Goal: Use online tool/utility: Utilize a website feature to perform a specific function

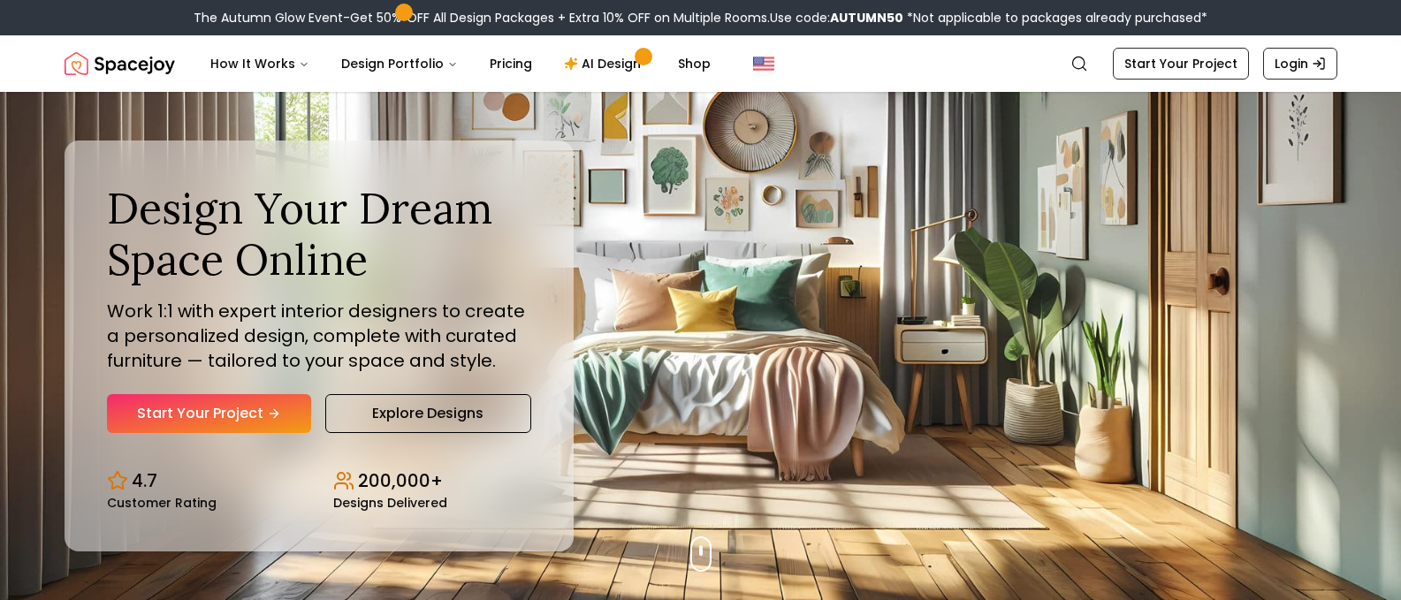
click at [402, 414] on link "Explore Designs" at bounding box center [428, 413] width 206 height 39
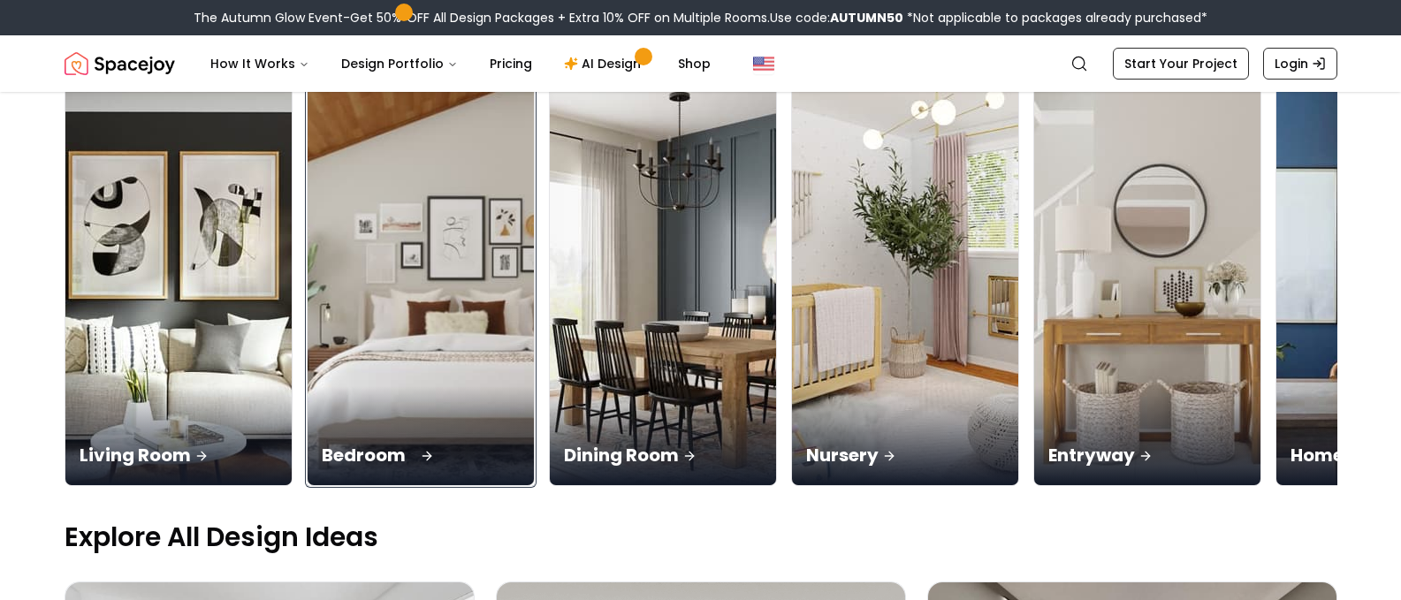
click at [420, 414] on div "Bedroom" at bounding box center [421, 435] width 226 height 99
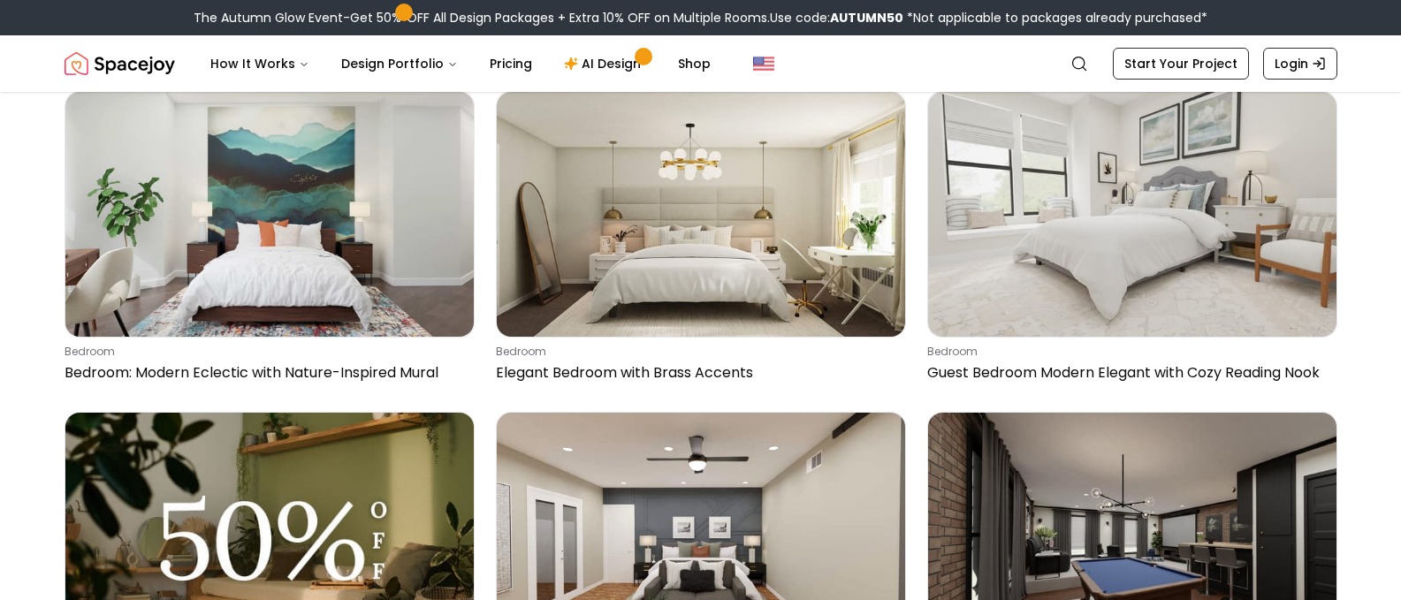
scroll to position [177, 0]
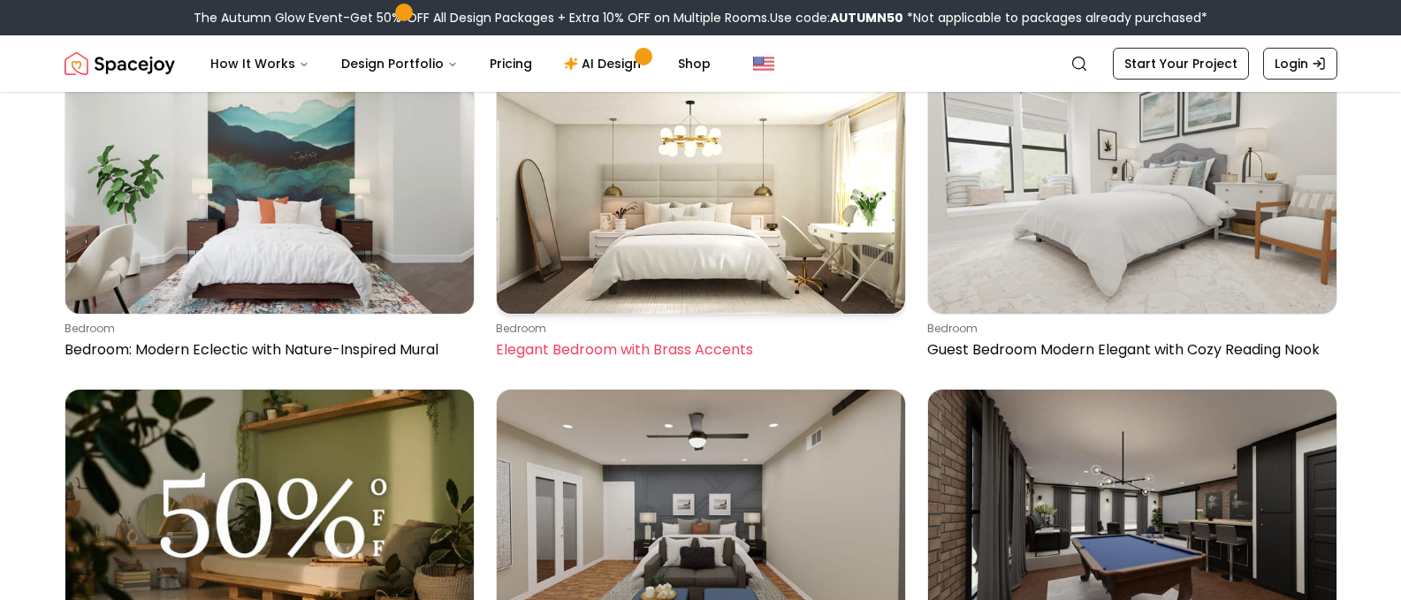
click at [673, 226] on img at bounding box center [701, 191] width 408 height 245
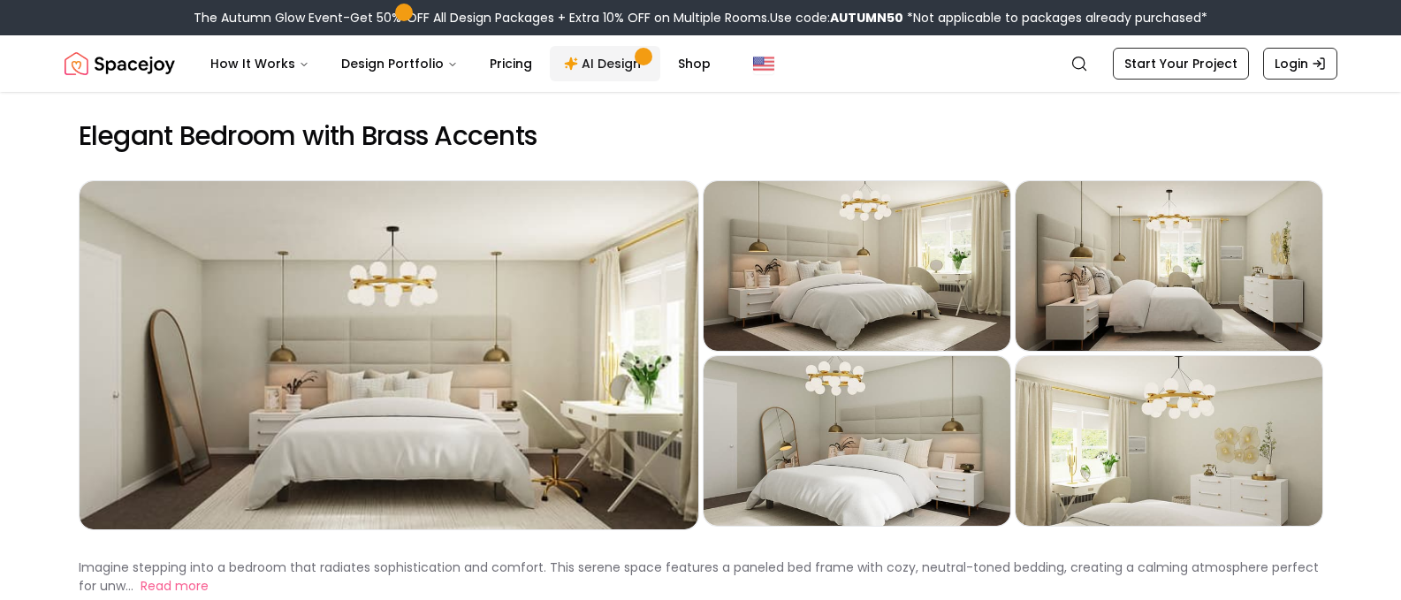
click at [574, 54] on link "AI Design" at bounding box center [605, 63] width 110 height 35
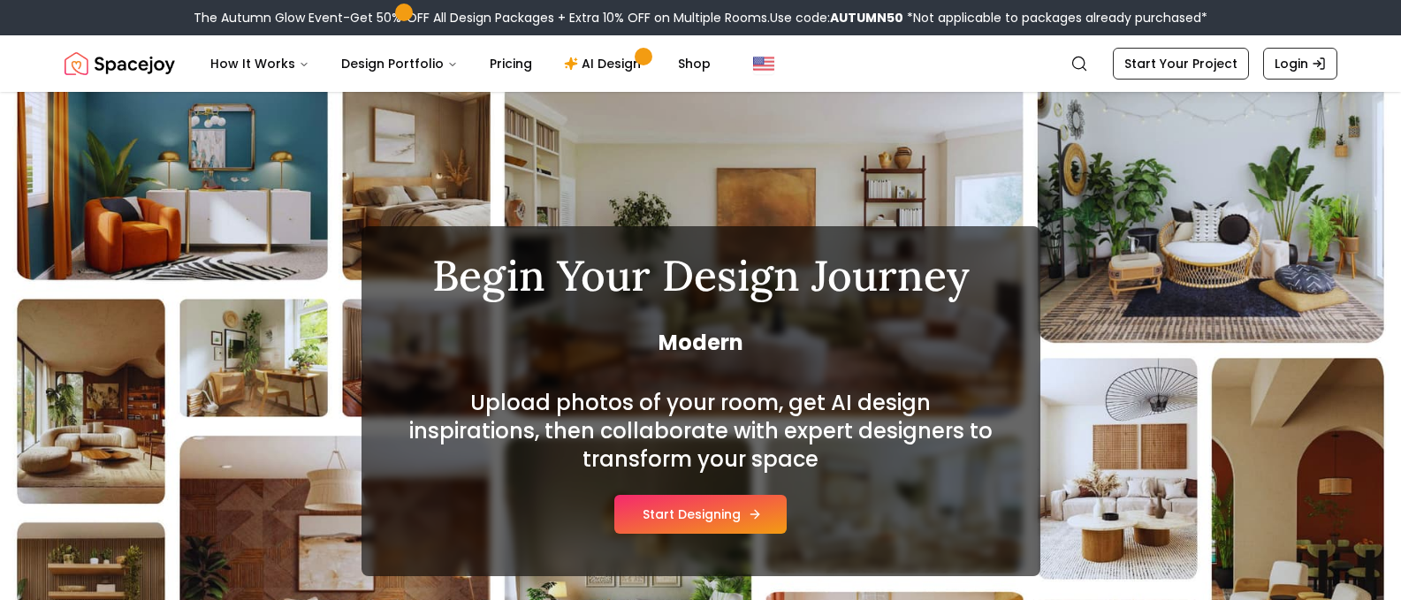
click at [640, 515] on button "Start Designing" at bounding box center [700, 514] width 172 height 39
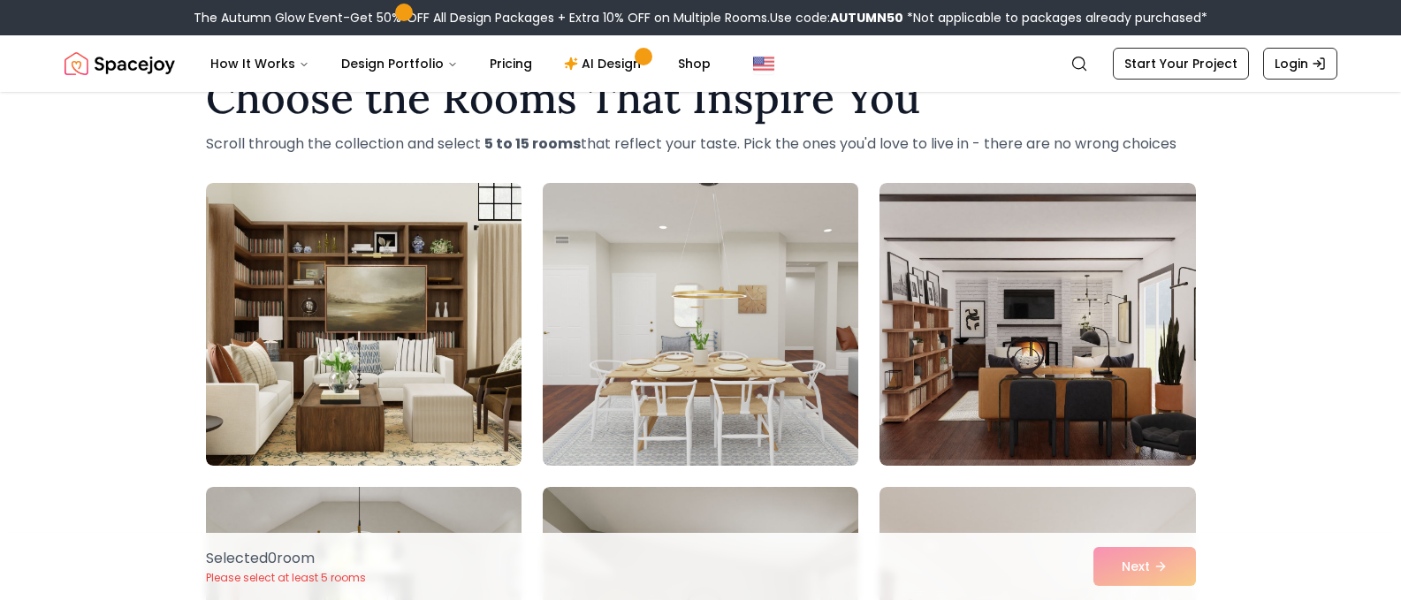
scroll to position [88, 0]
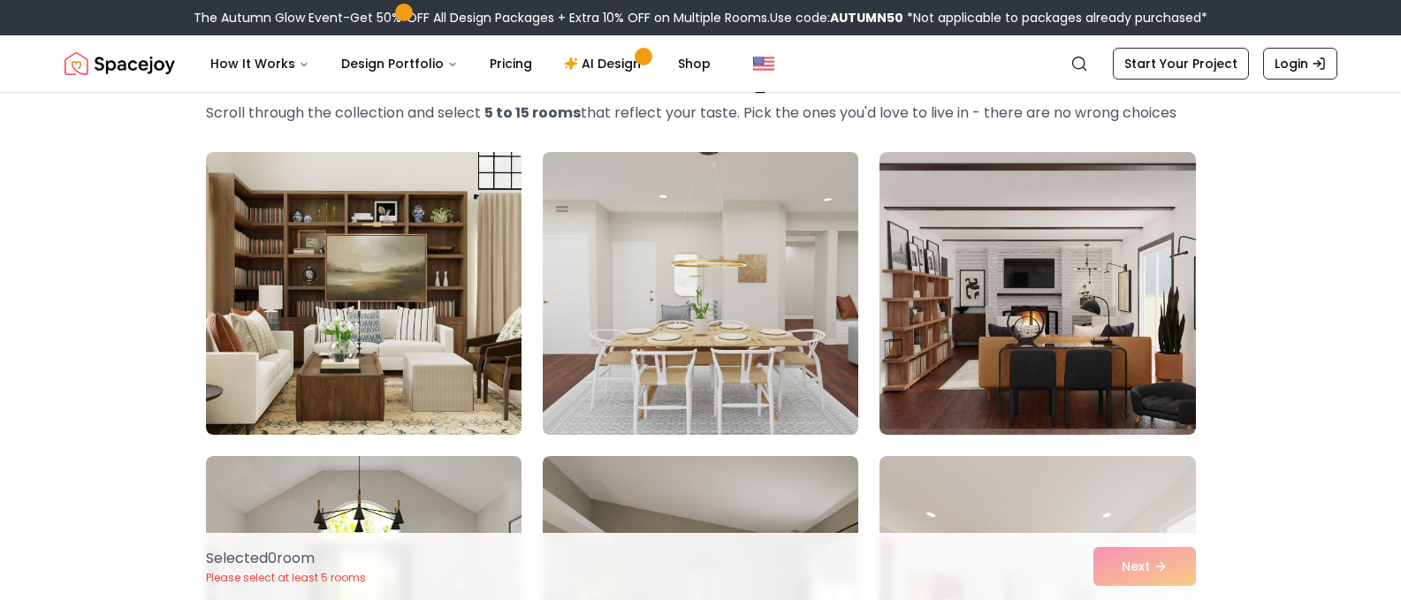
click at [791, 300] on img at bounding box center [700, 293] width 331 height 297
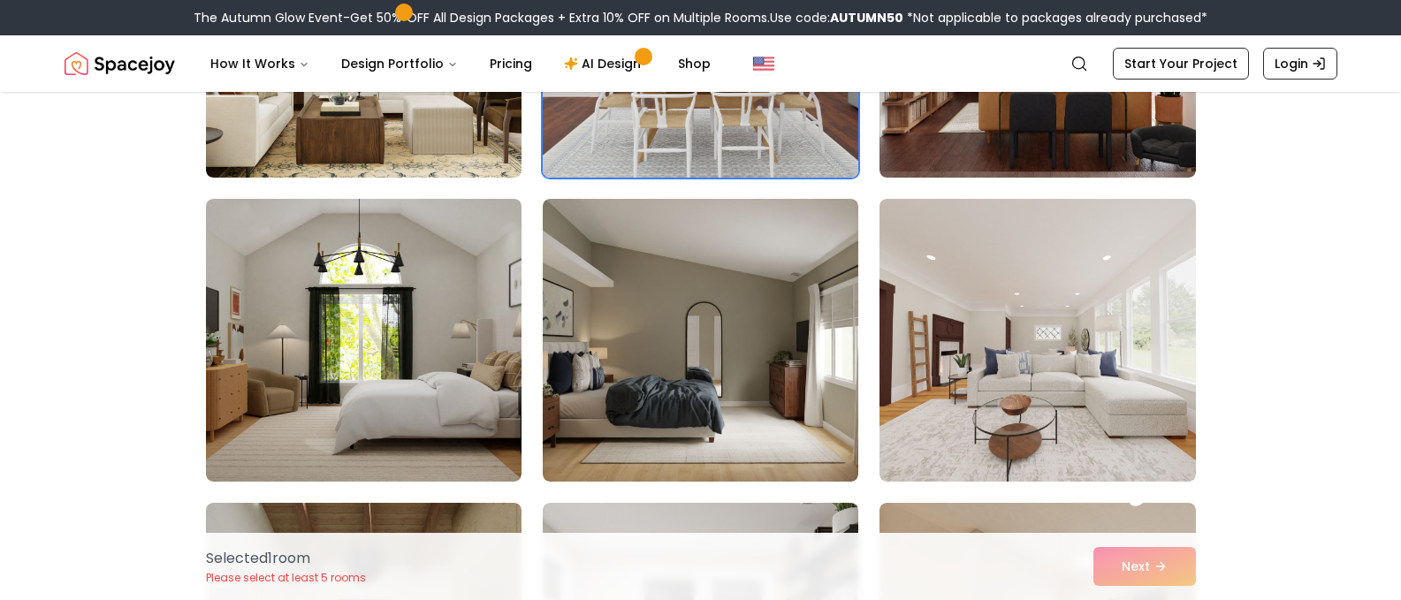
scroll to position [353, 0]
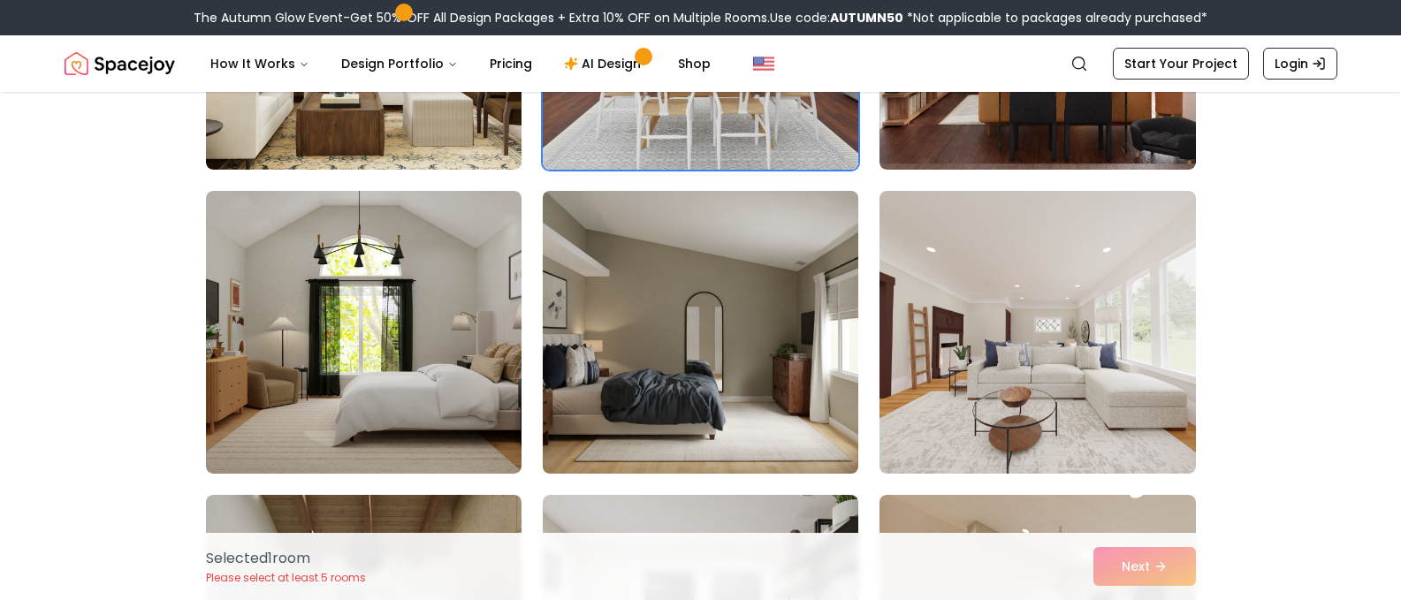
click at [633, 349] on img at bounding box center [700, 332] width 331 height 297
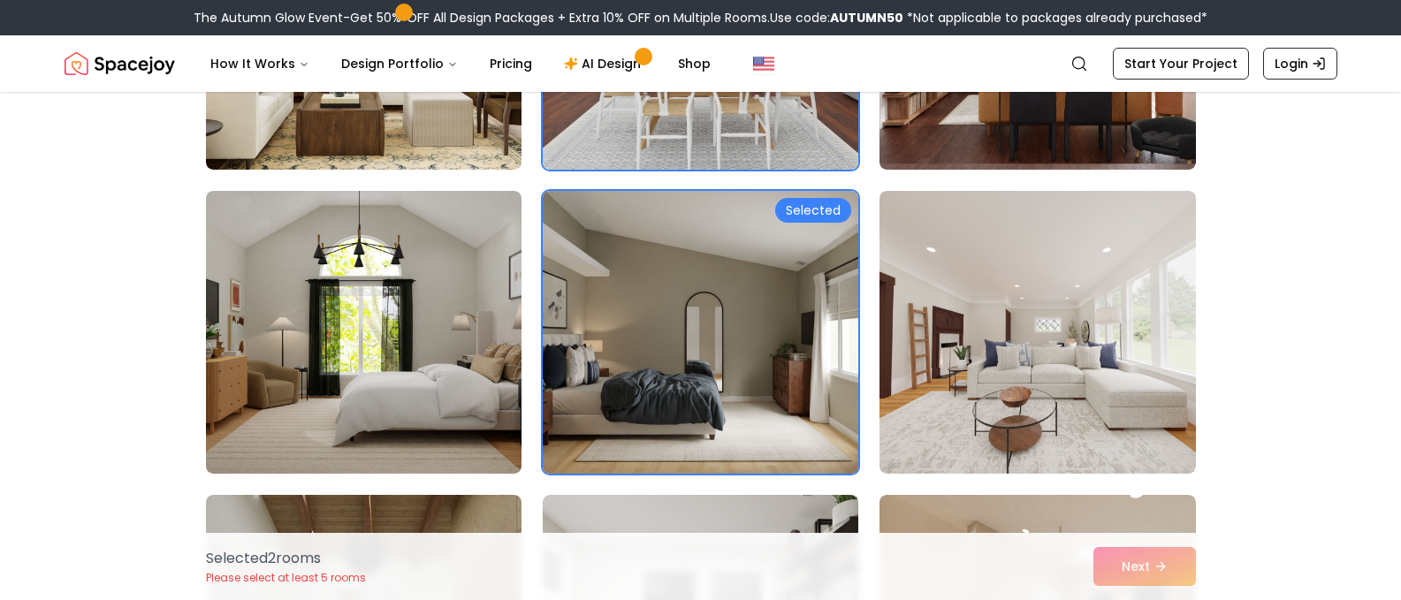
click at [765, 343] on img at bounding box center [700, 332] width 331 height 297
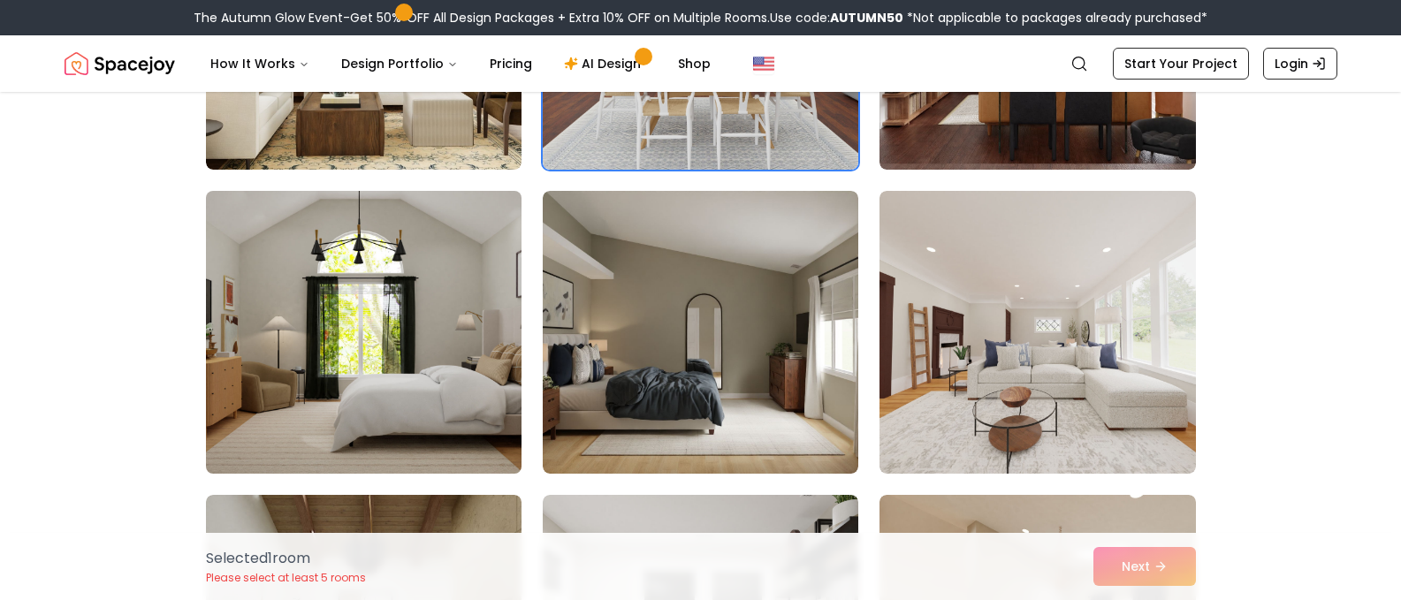
click at [502, 338] on img at bounding box center [363, 332] width 331 height 297
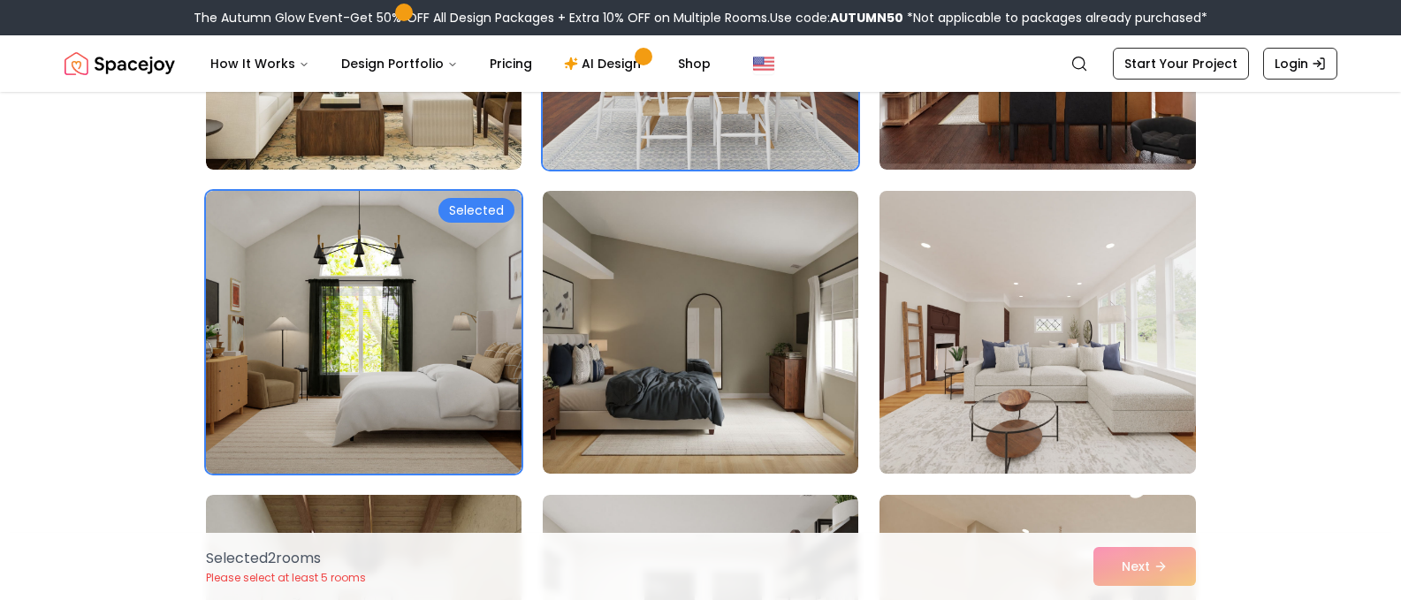
click at [979, 346] on img at bounding box center [1036, 332] width 331 height 297
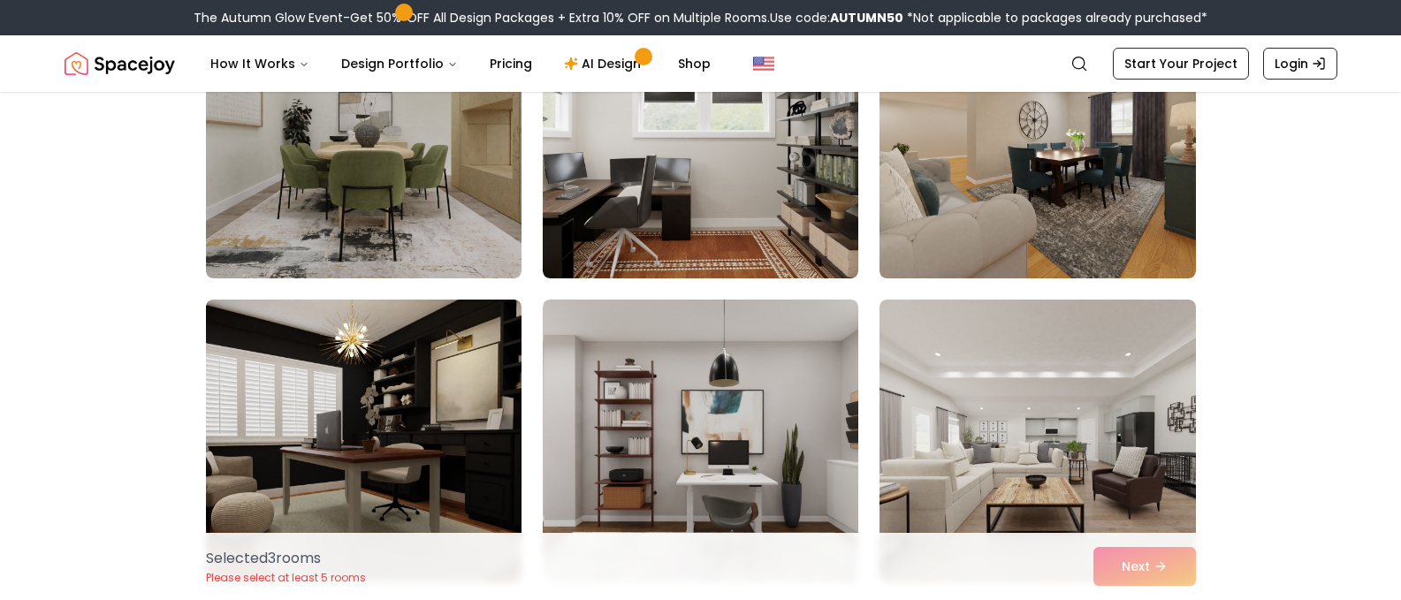
scroll to position [884, 0]
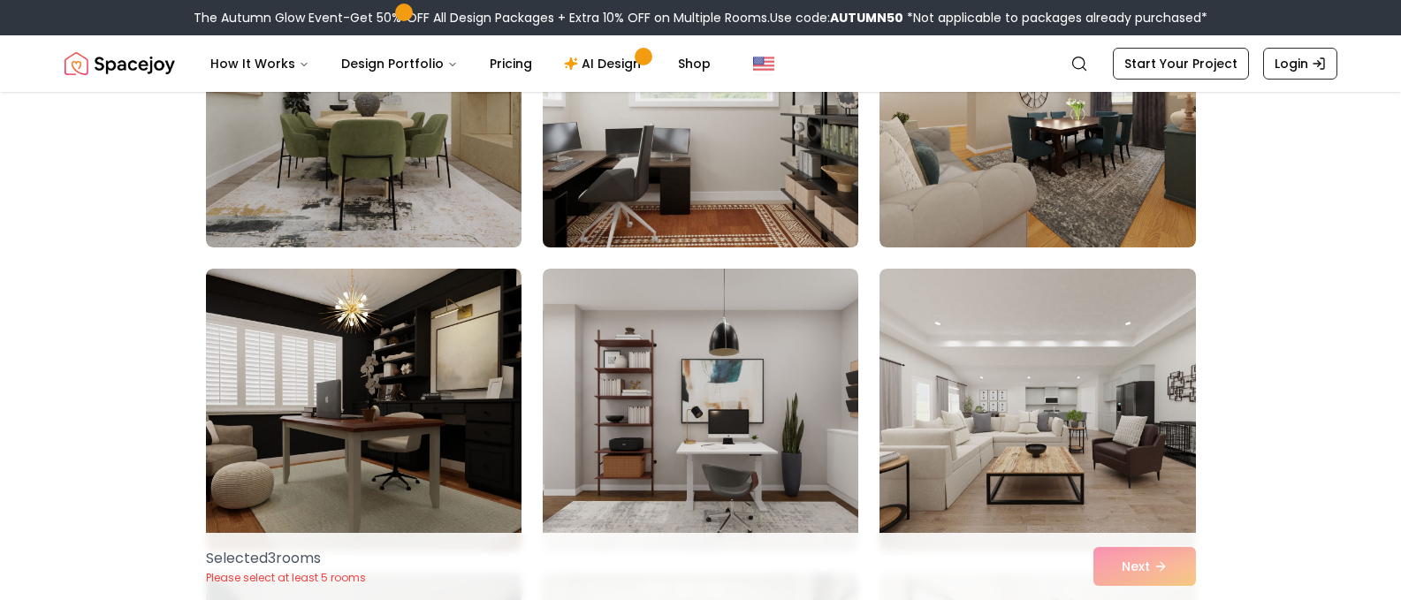
click at [665, 209] on img at bounding box center [700, 106] width 331 height 297
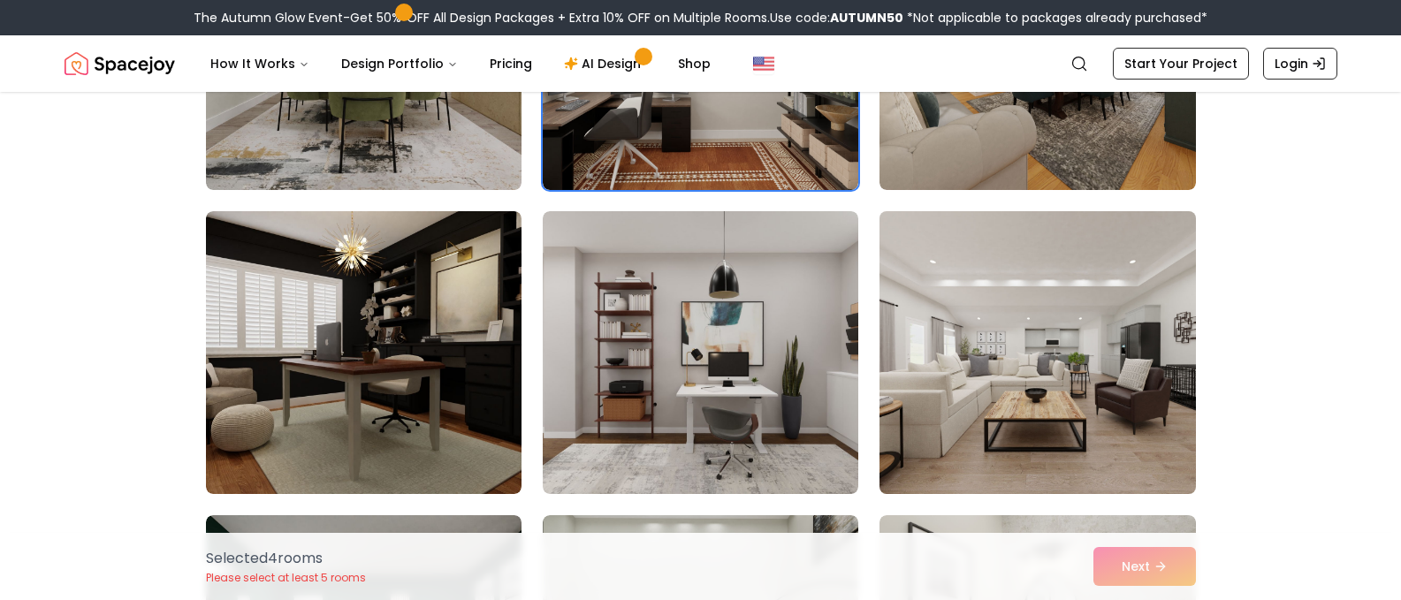
scroll to position [972, 0]
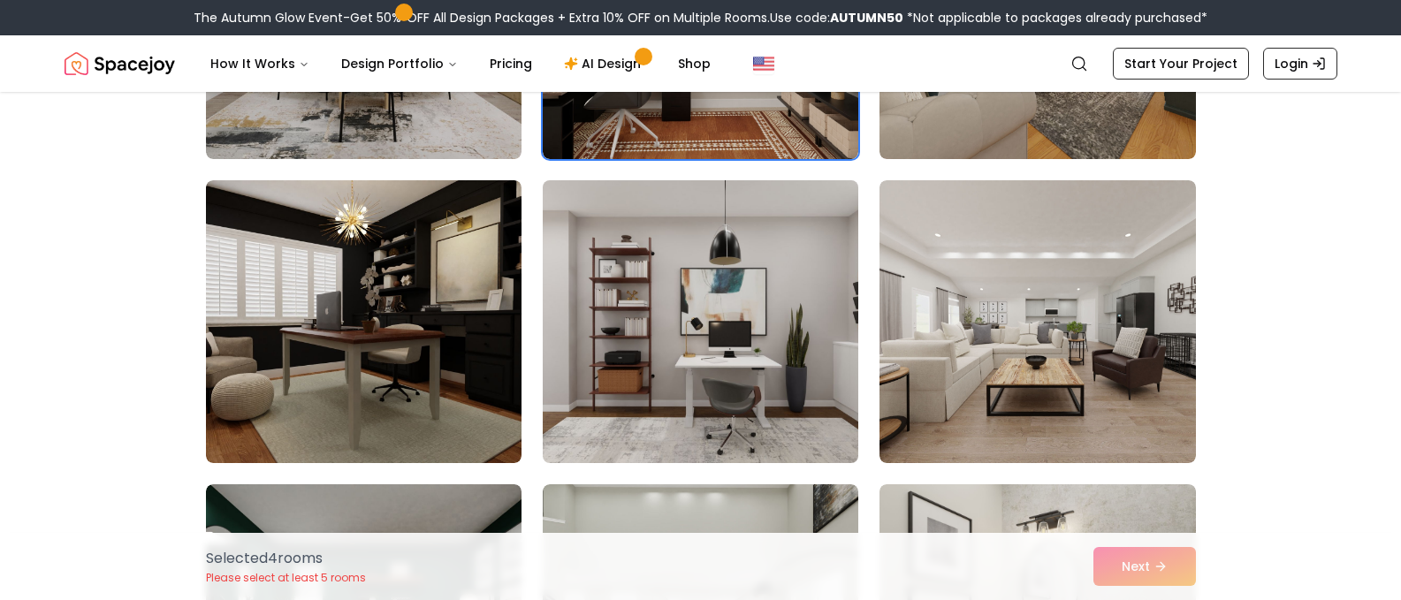
click at [756, 314] on img at bounding box center [700, 321] width 331 height 297
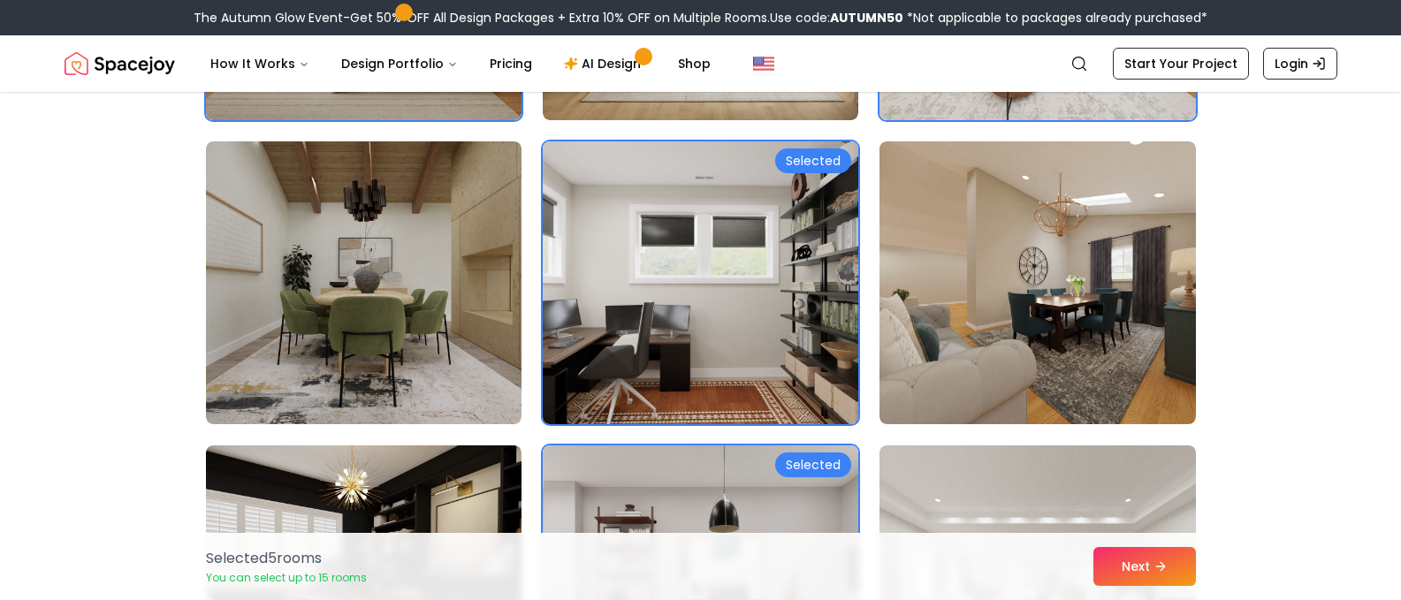
click at [680, 239] on img at bounding box center [700, 282] width 331 height 297
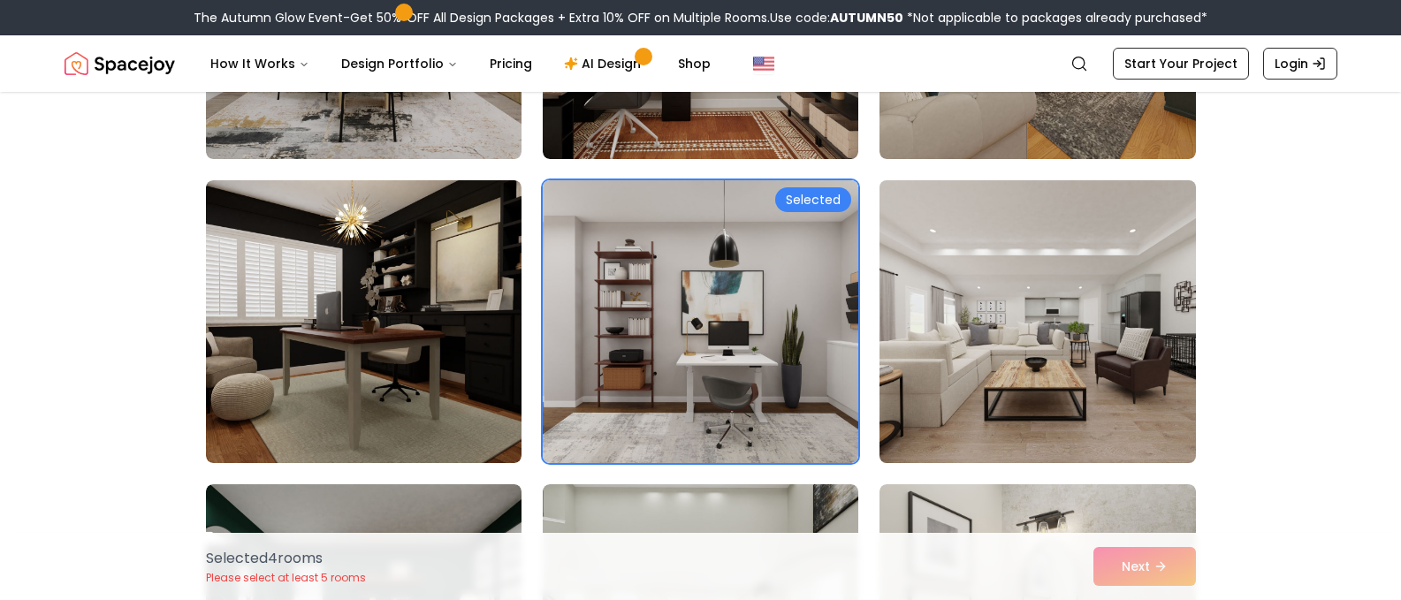
click at [939, 313] on img at bounding box center [1036, 321] width 331 height 297
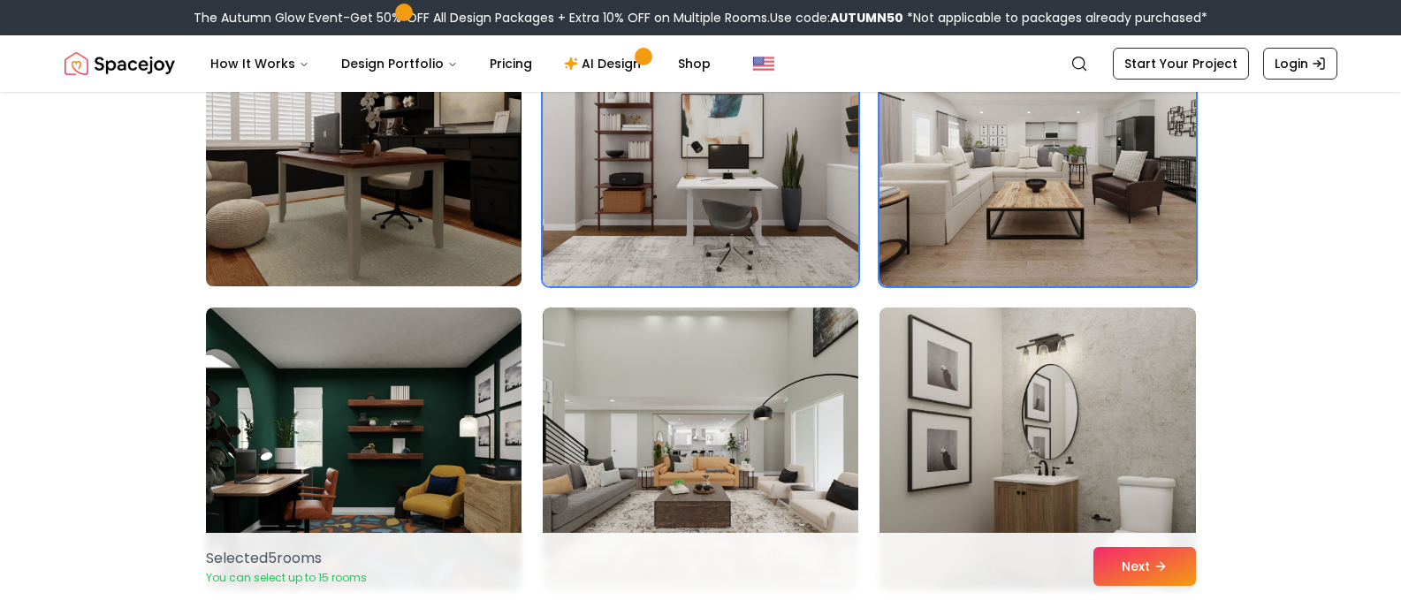
click at [425, 235] on img at bounding box center [363, 144] width 331 height 297
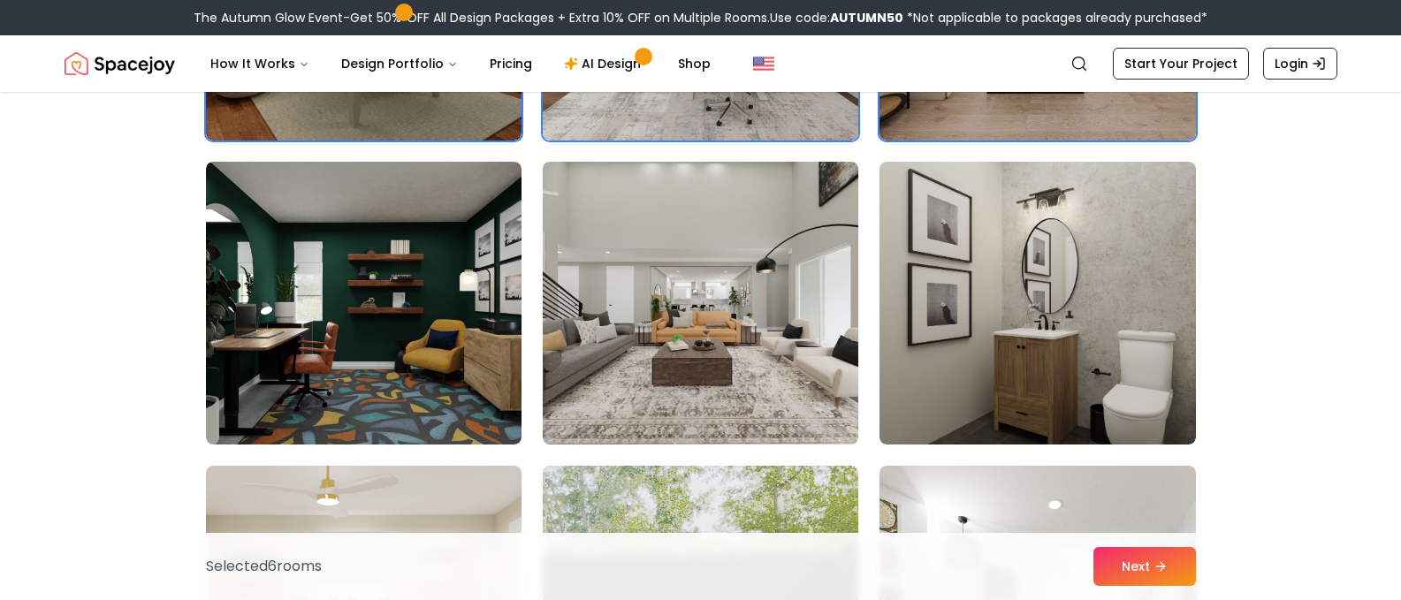
scroll to position [1326, 0]
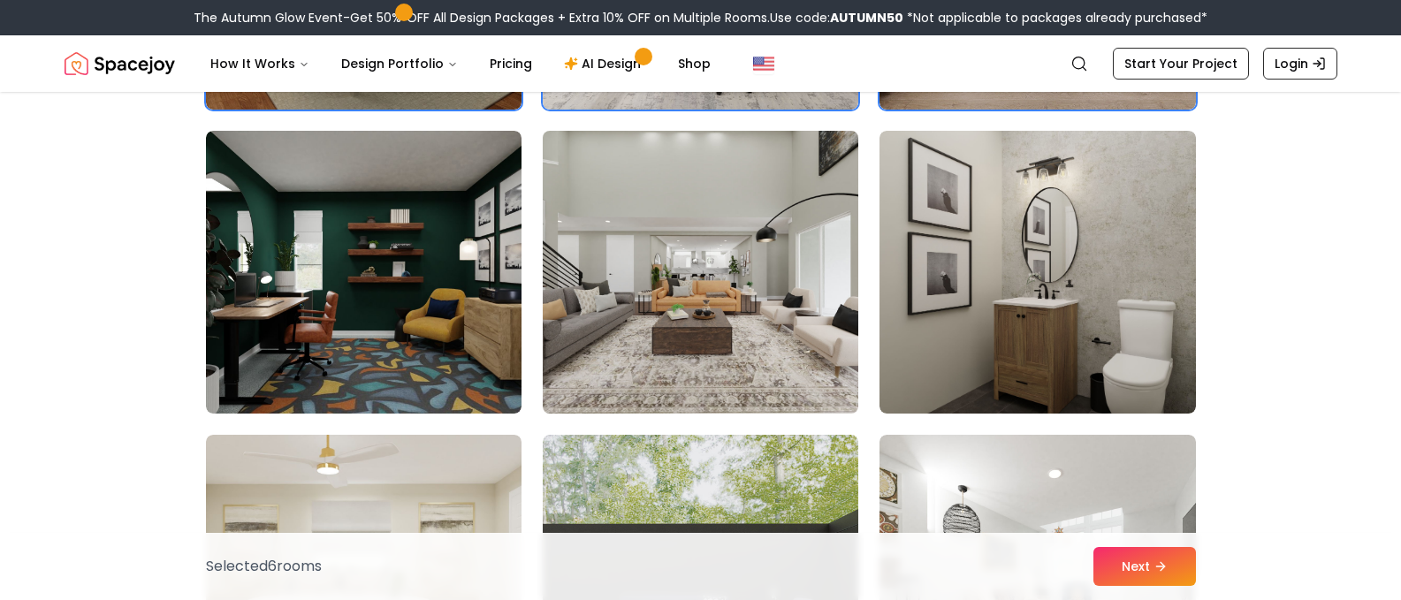
click at [640, 262] on img at bounding box center [700, 272] width 331 height 297
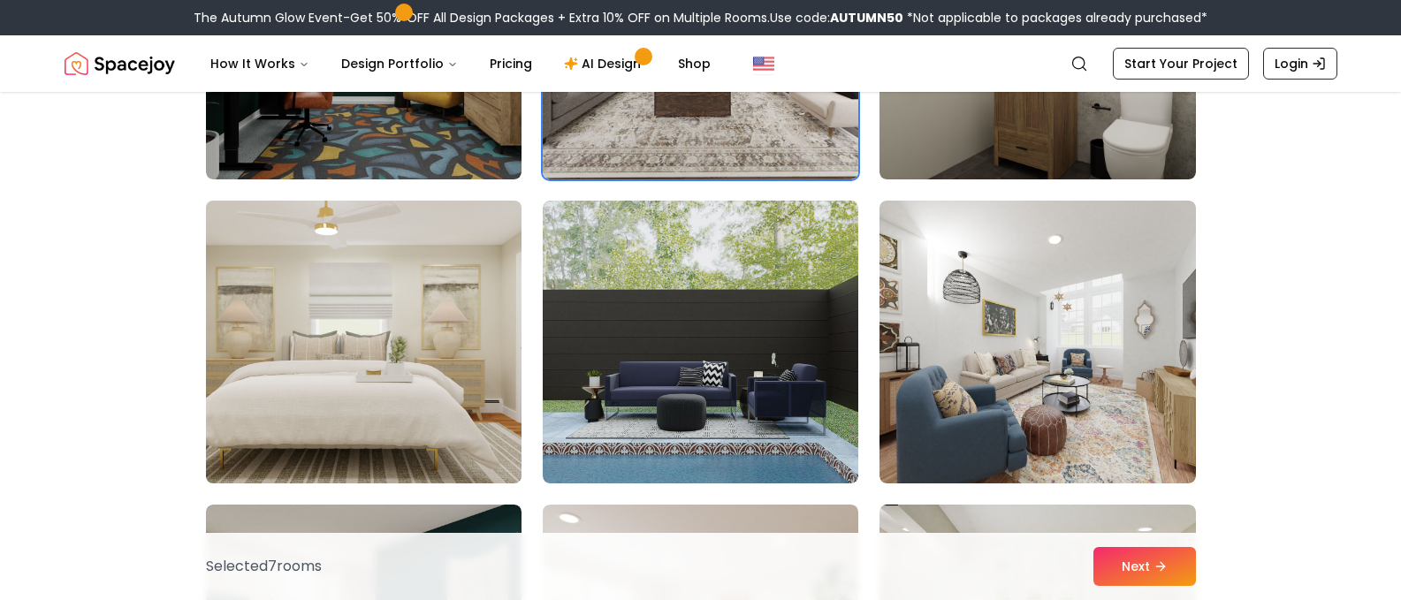
scroll to position [1591, 0]
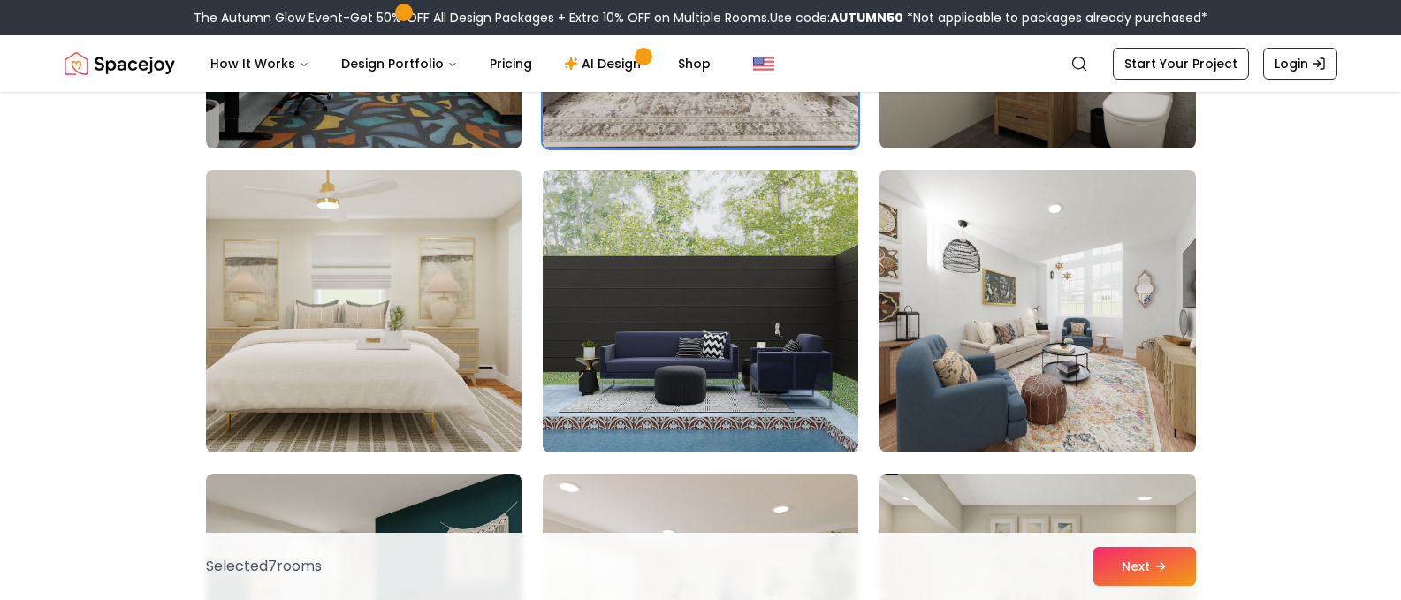
drag, startPoint x: 701, startPoint y: 304, endPoint x: 685, endPoint y: 304, distance: 15.9
click at [702, 304] on img at bounding box center [700, 311] width 331 height 297
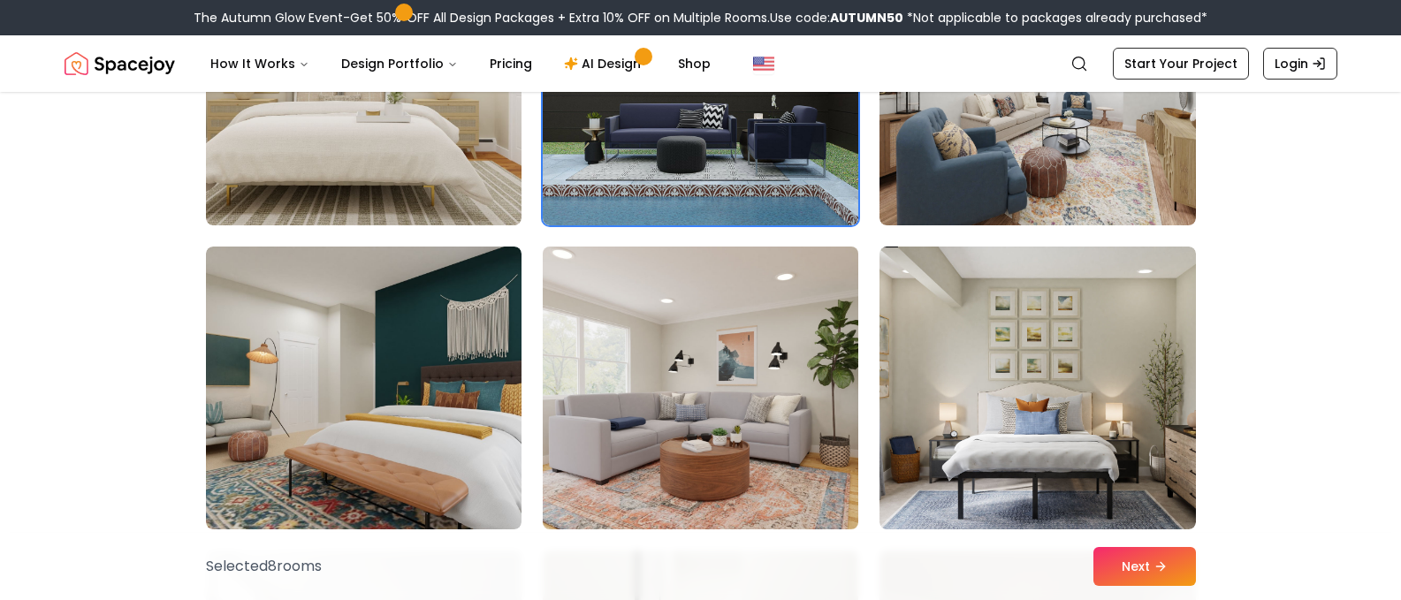
scroll to position [1856, 0]
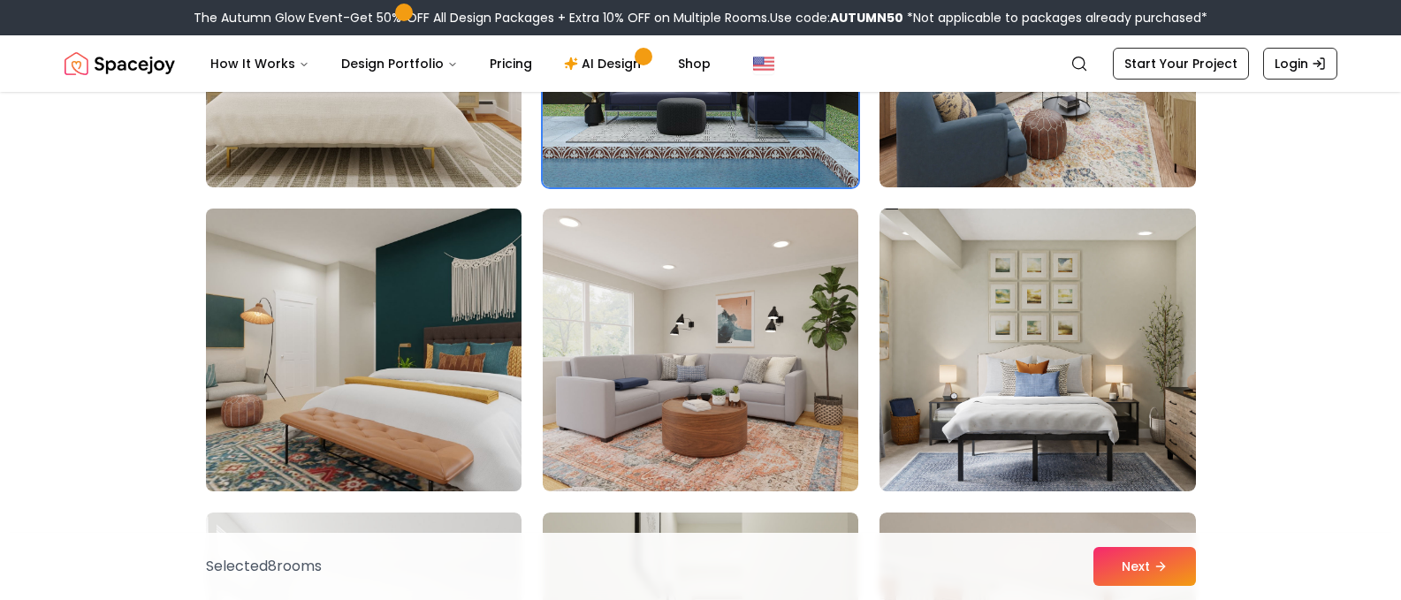
click at [452, 302] on img at bounding box center [363, 349] width 331 height 297
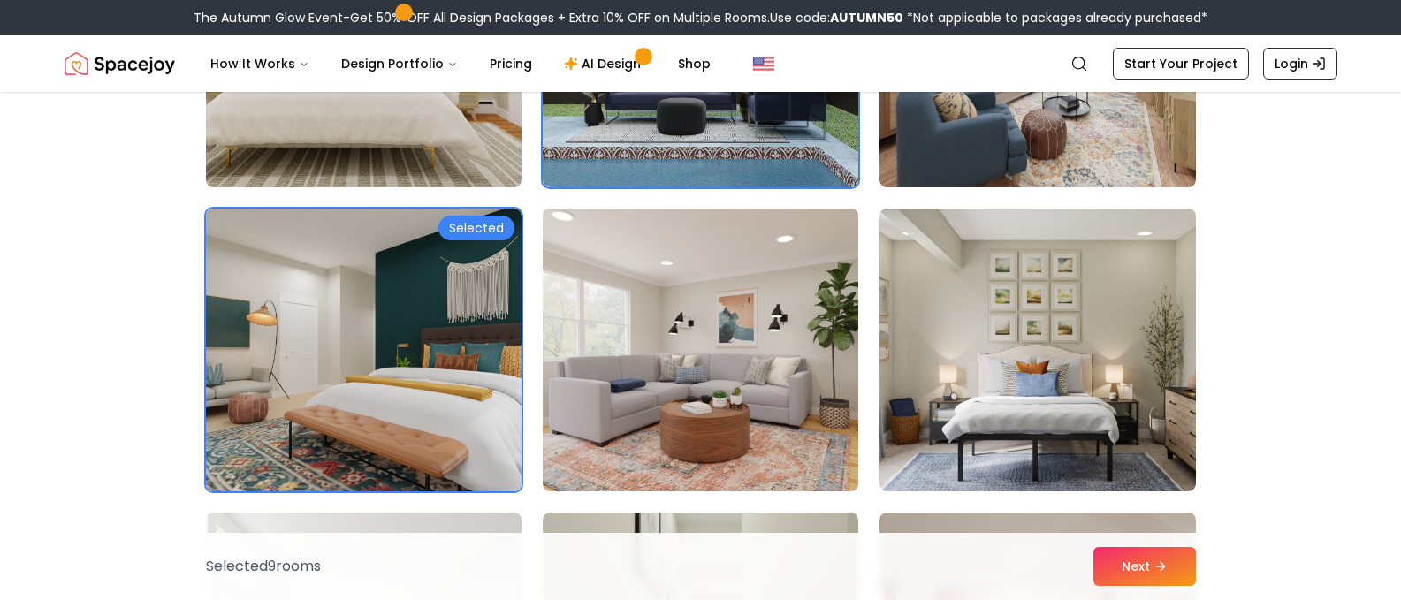
click at [790, 296] on img at bounding box center [700, 349] width 331 height 297
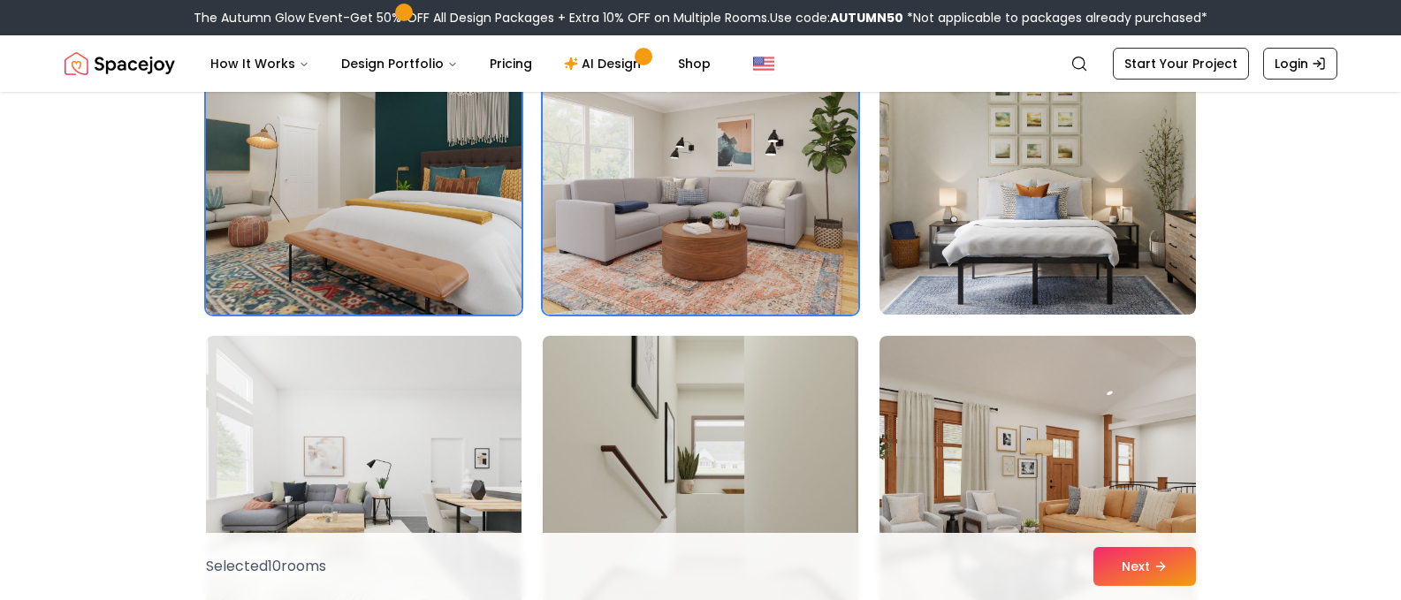
scroll to position [2209, 0]
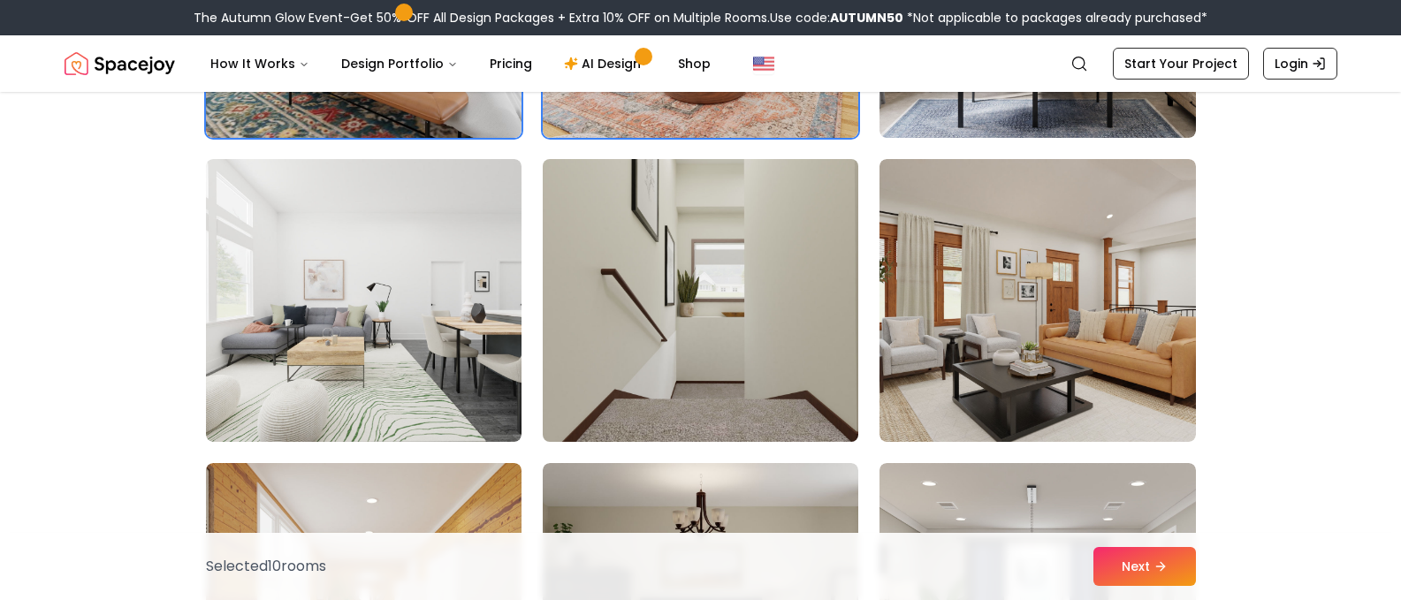
click at [718, 296] on img at bounding box center [700, 300] width 331 height 297
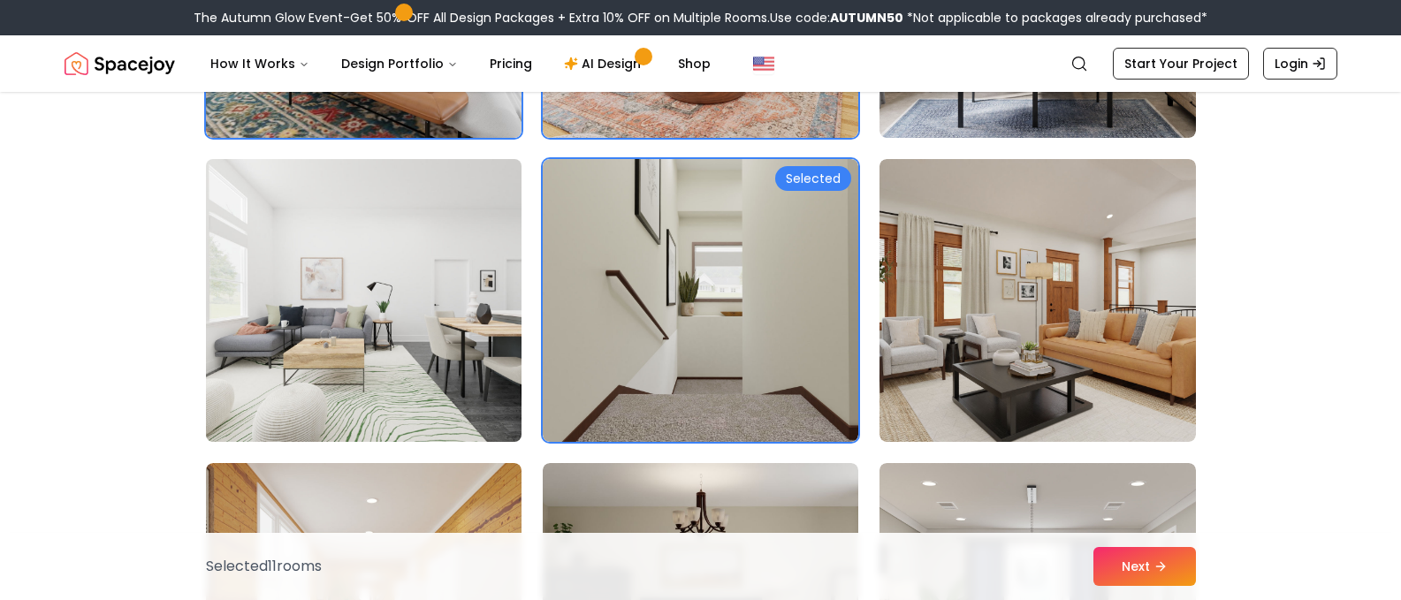
drag, startPoint x: 415, startPoint y: 312, endPoint x: 512, endPoint y: 311, distance: 96.3
click at [416, 313] on img at bounding box center [363, 300] width 331 height 297
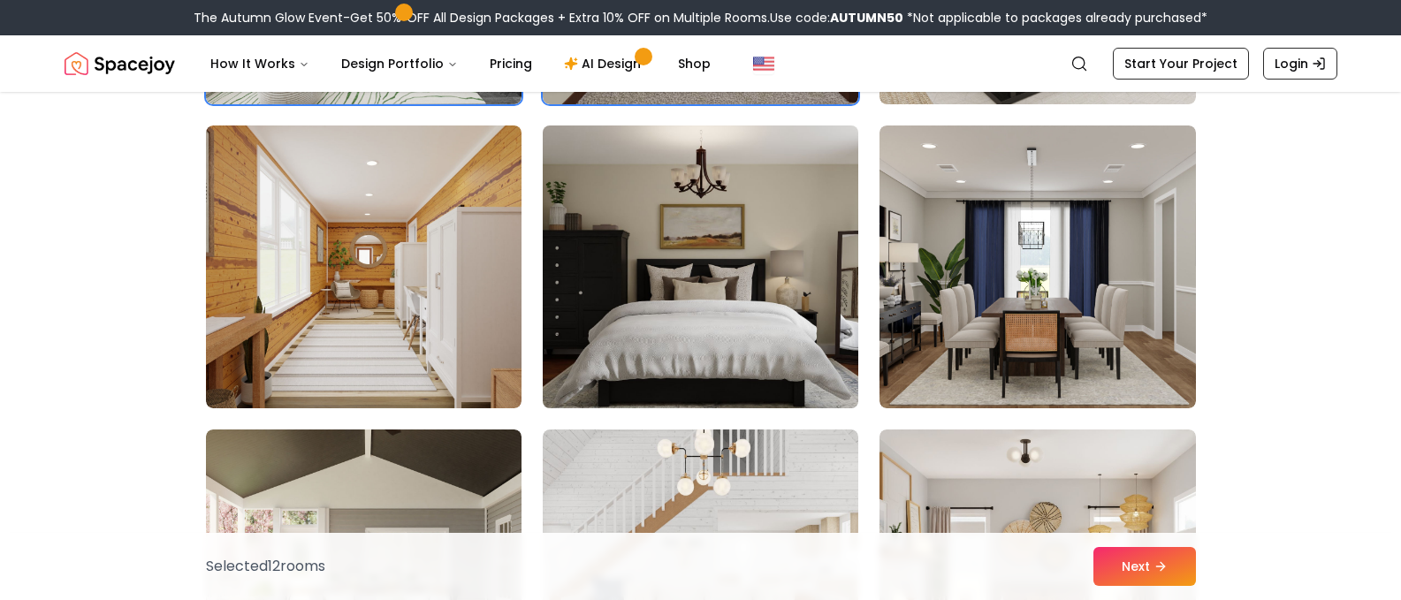
scroll to position [2563, 0]
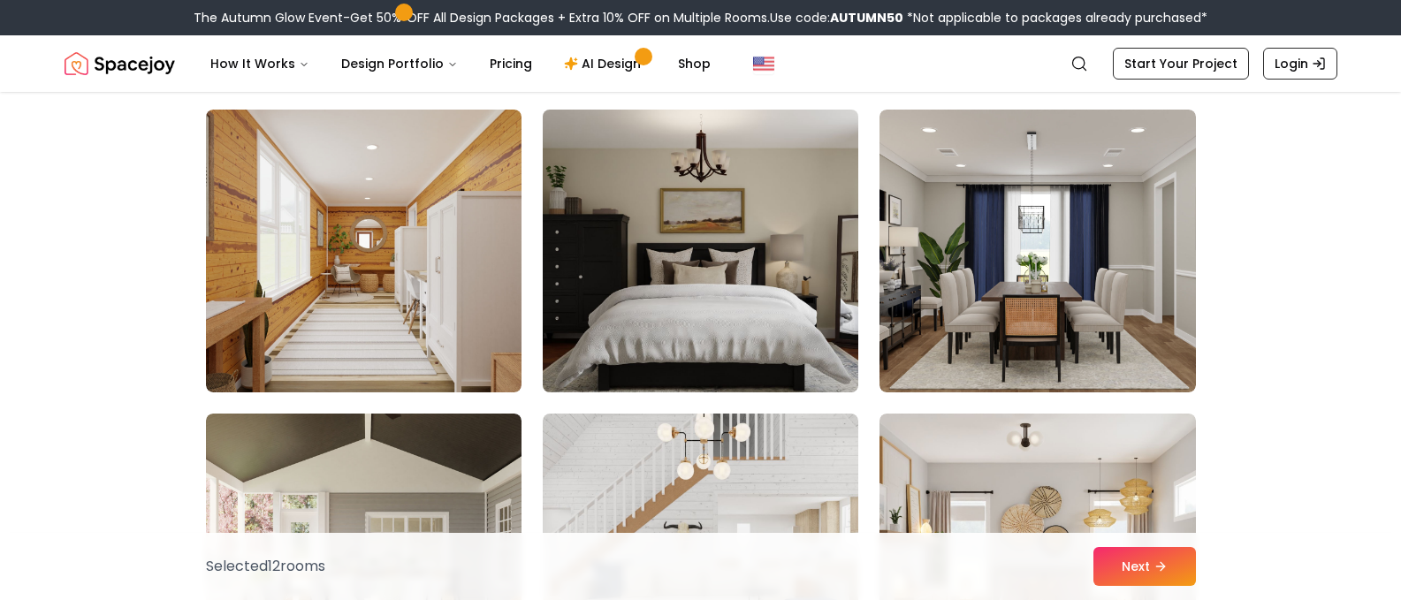
click at [733, 304] on img at bounding box center [700, 251] width 331 height 297
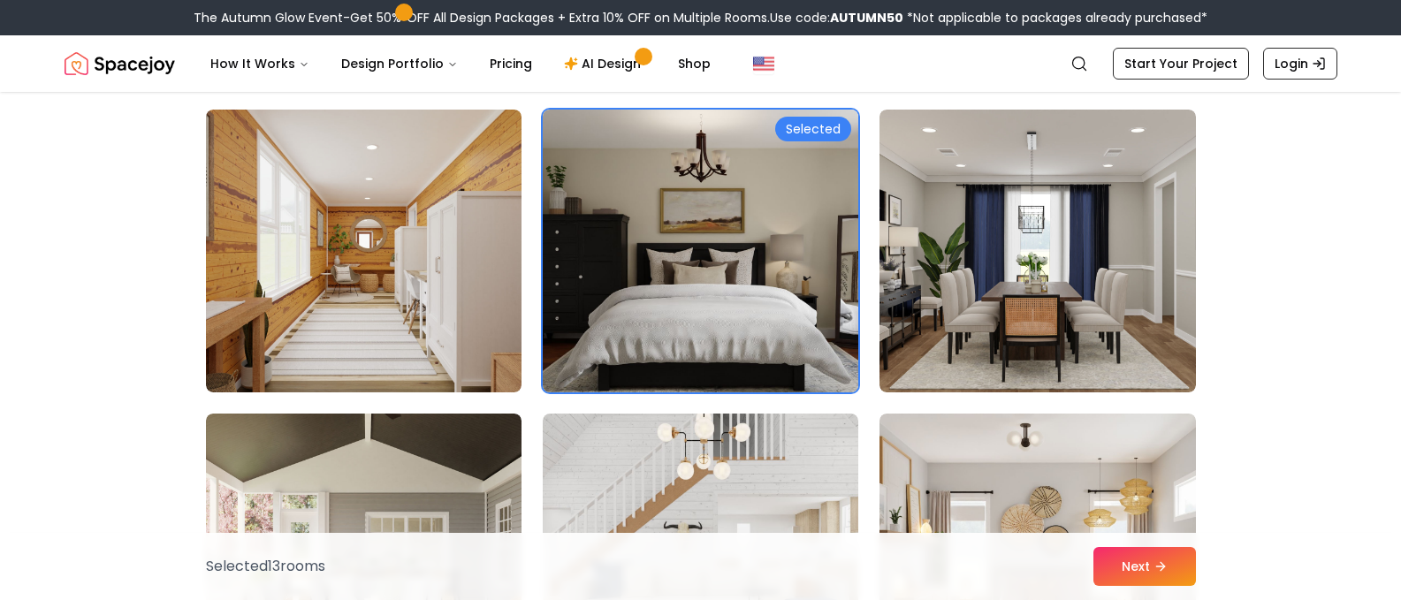
scroll to position [2740, 0]
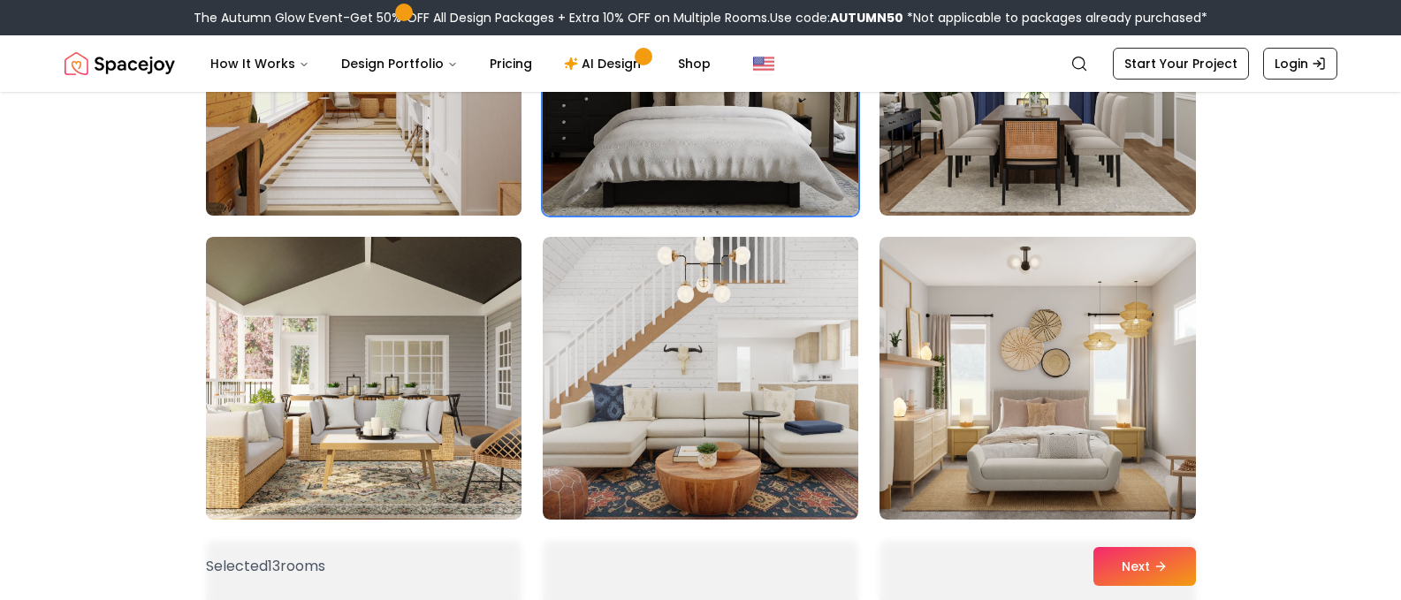
click at [456, 175] on img at bounding box center [363, 74] width 331 height 297
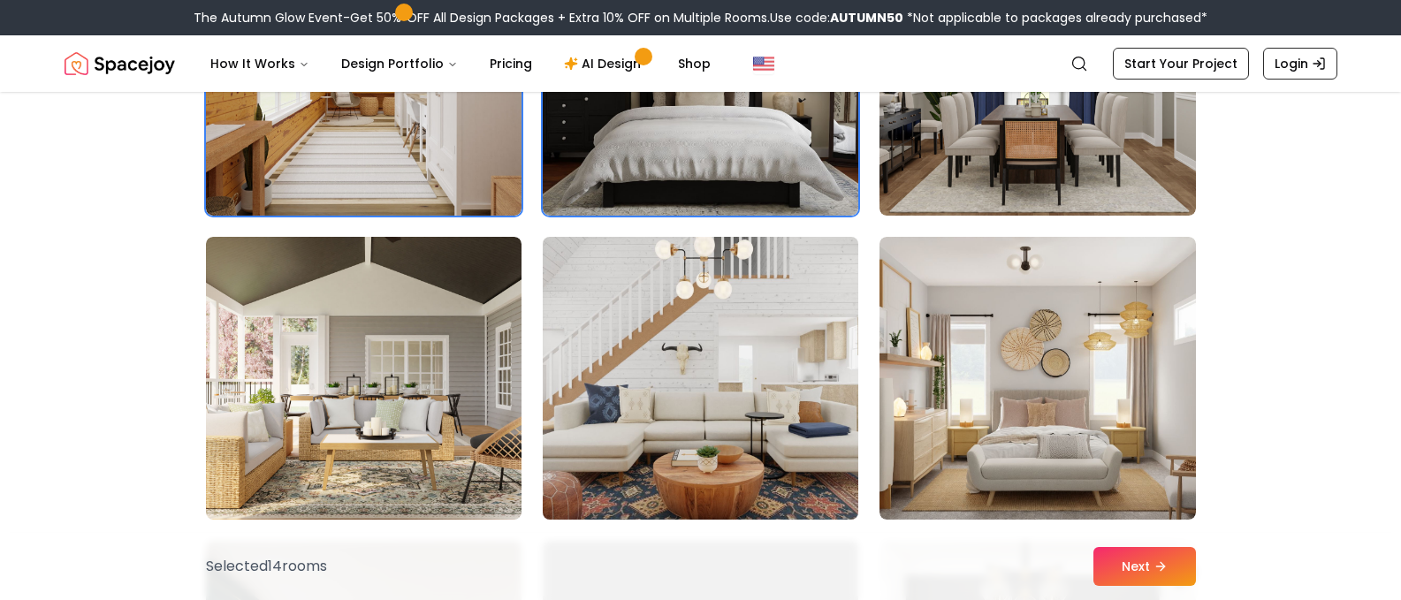
click at [746, 353] on img at bounding box center [700, 378] width 331 height 297
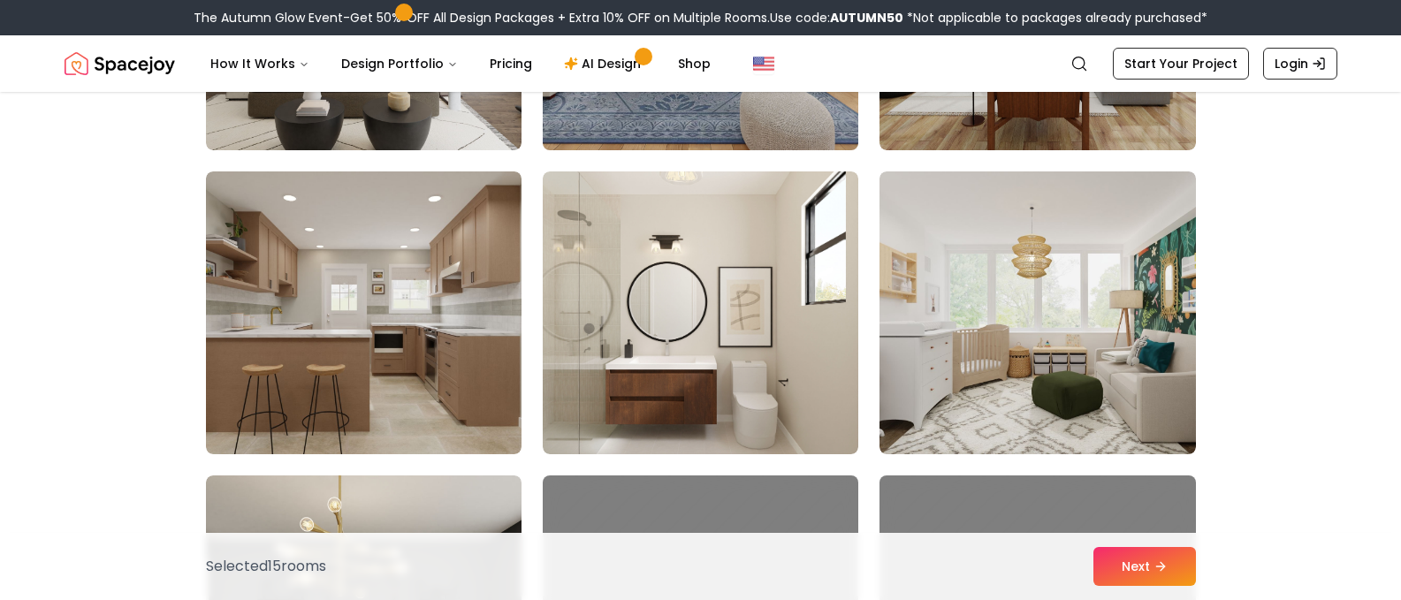
scroll to position [3800, 0]
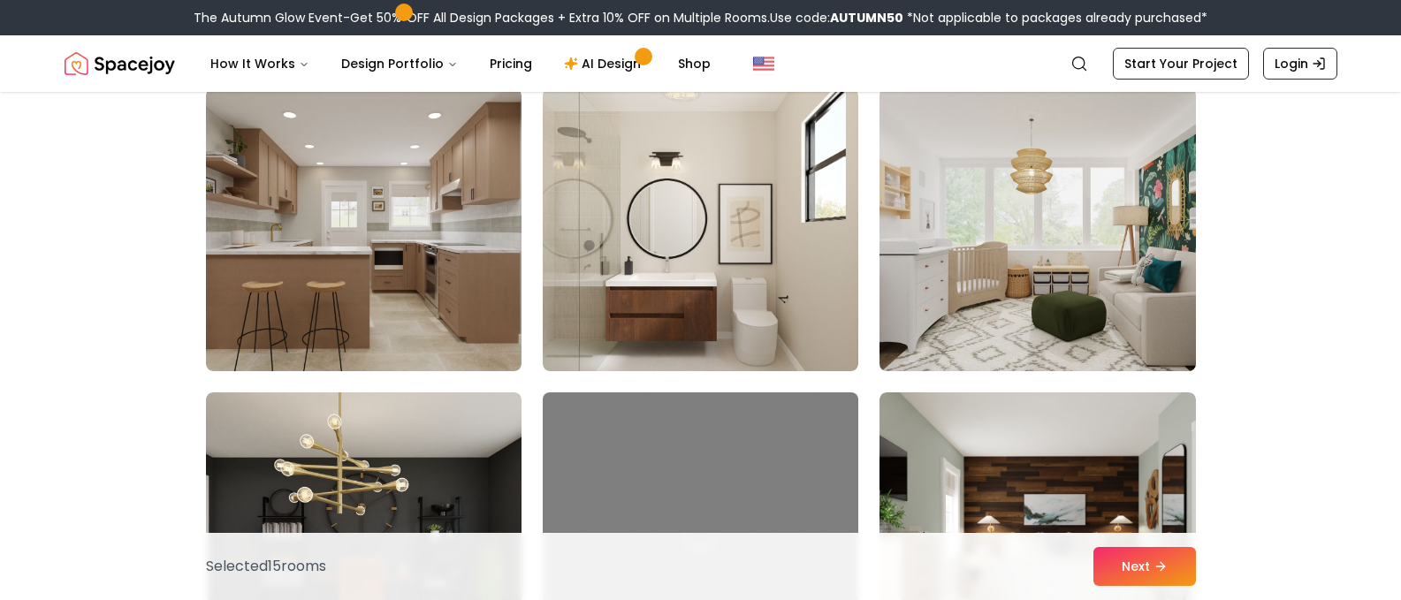
click at [992, 296] on img at bounding box center [1036, 229] width 331 height 297
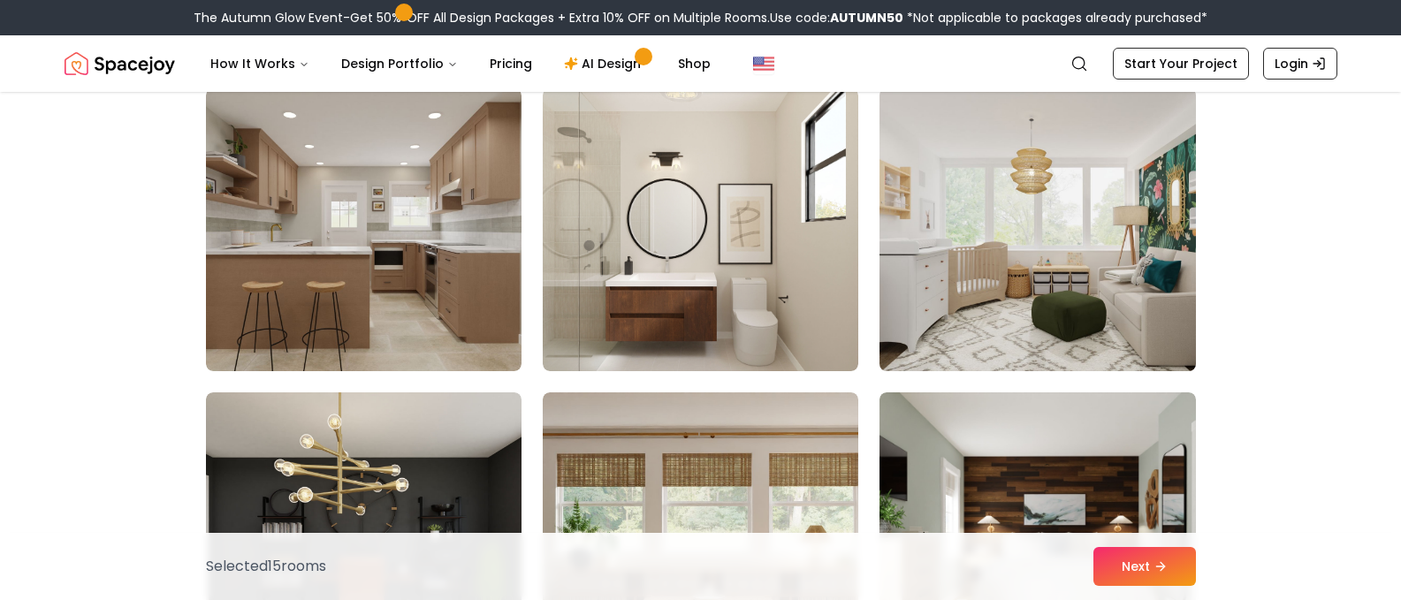
click at [1017, 287] on img at bounding box center [1036, 229] width 331 height 297
click at [1016, 287] on img at bounding box center [1036, 229] width 331 height 297
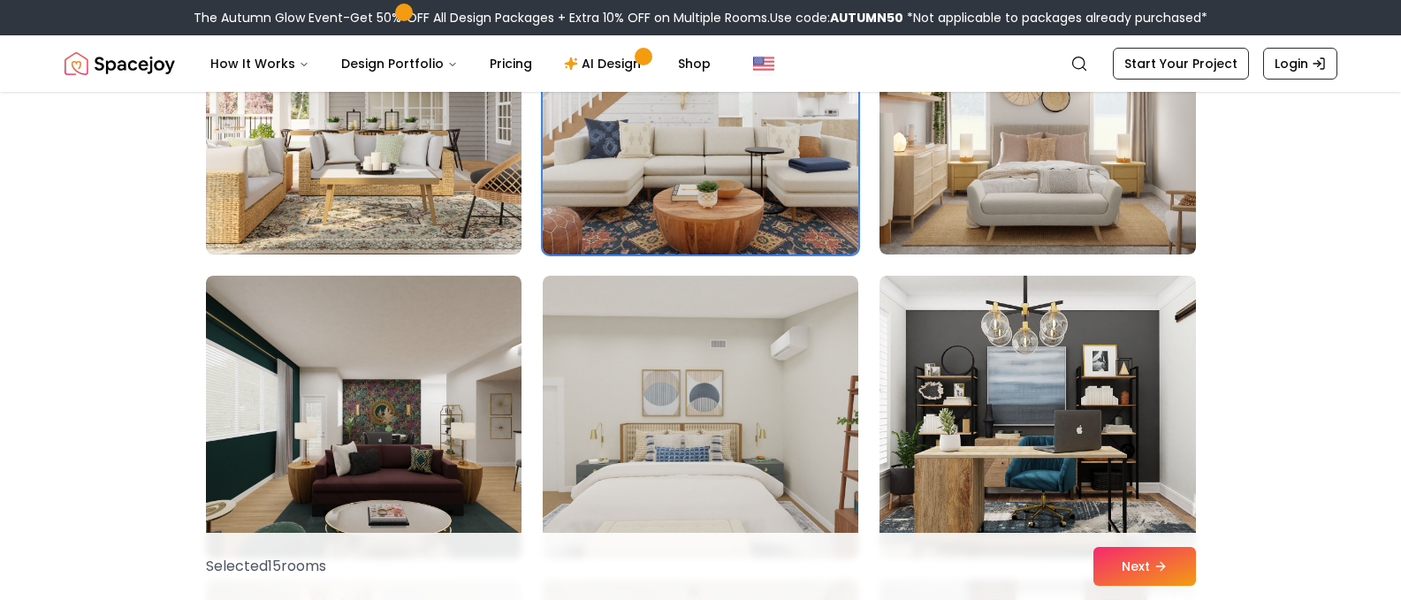
click at [811, 237] on img at bounding box center [700, 113] width 331 height 297
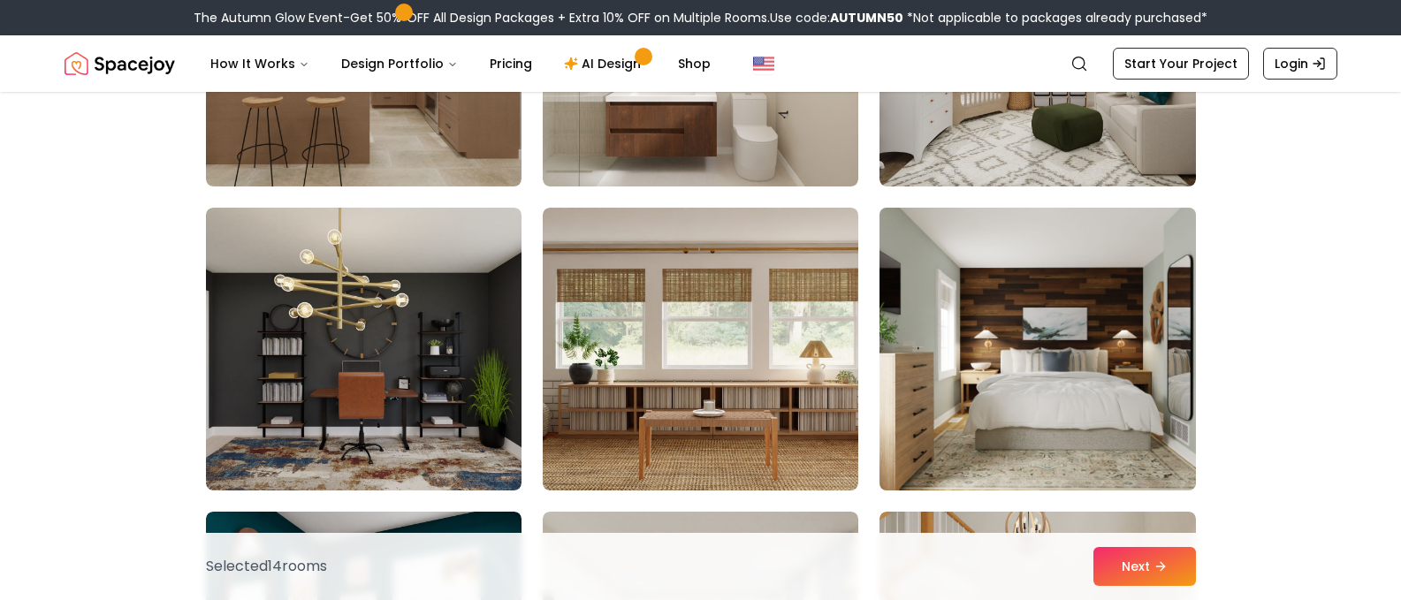
scroll to position [3888, 0]
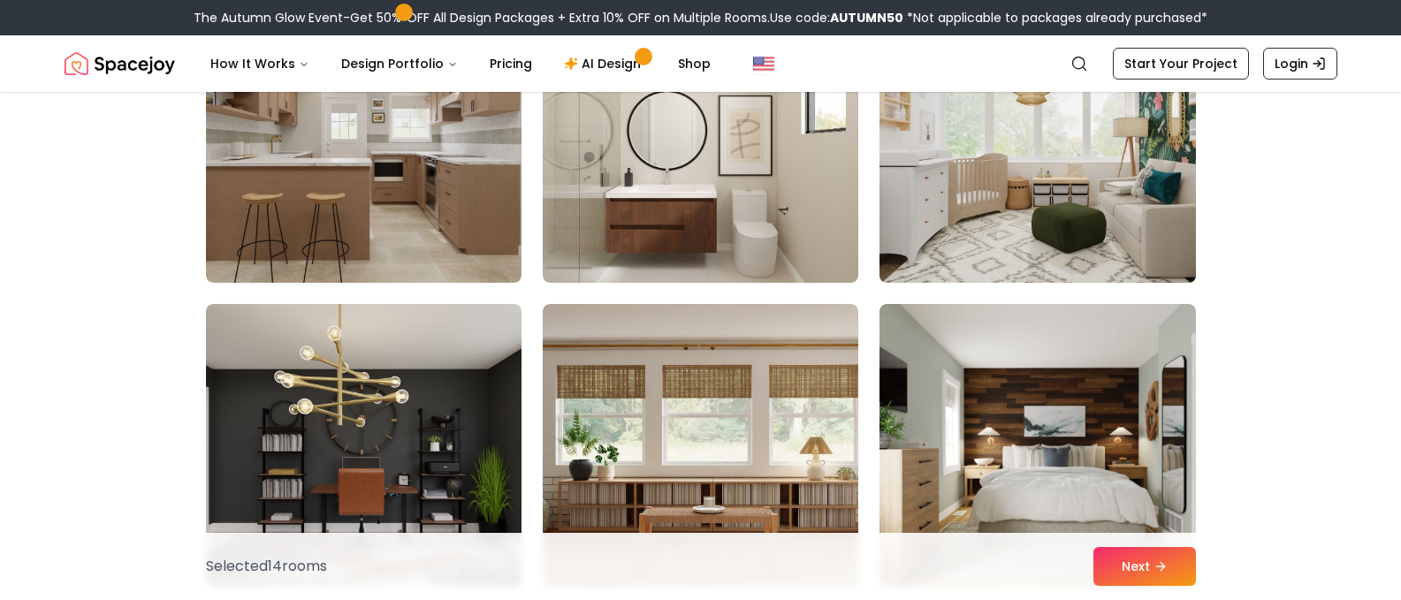
click at [971, 243] on img at bounding box center [1036, 141] width 331 height 297
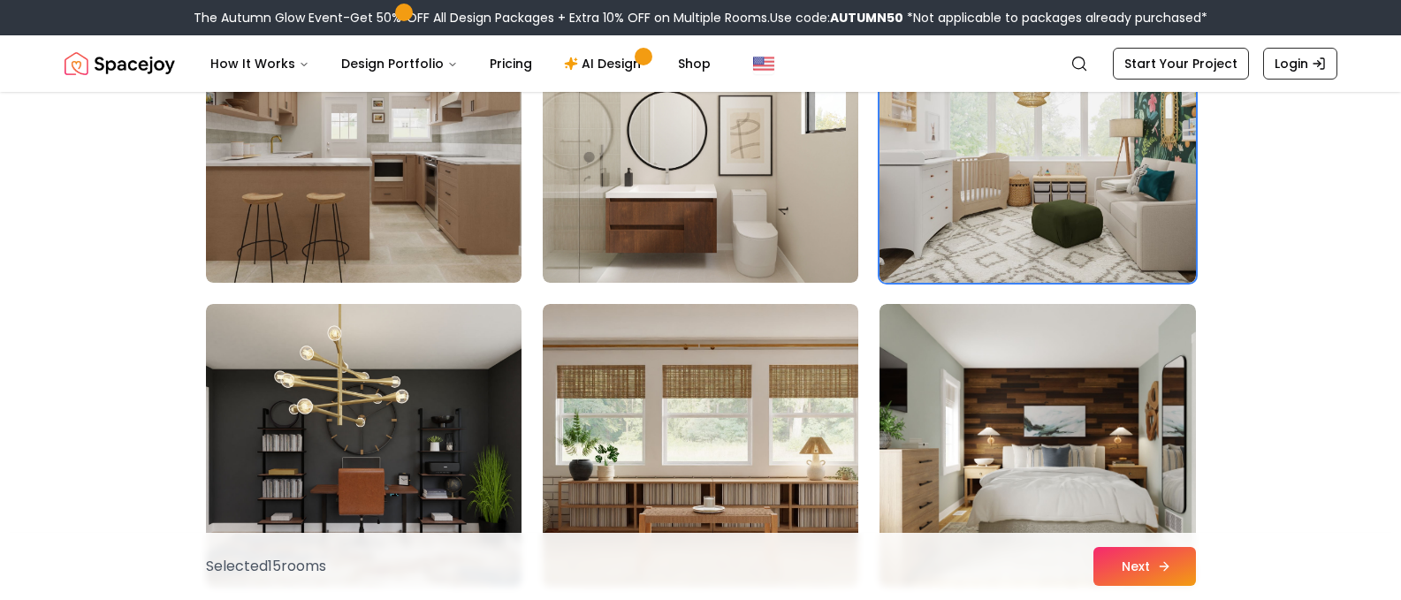
click at [1127, 559] on button "Next" at bounding box center [1144, 566] width 103 height 39
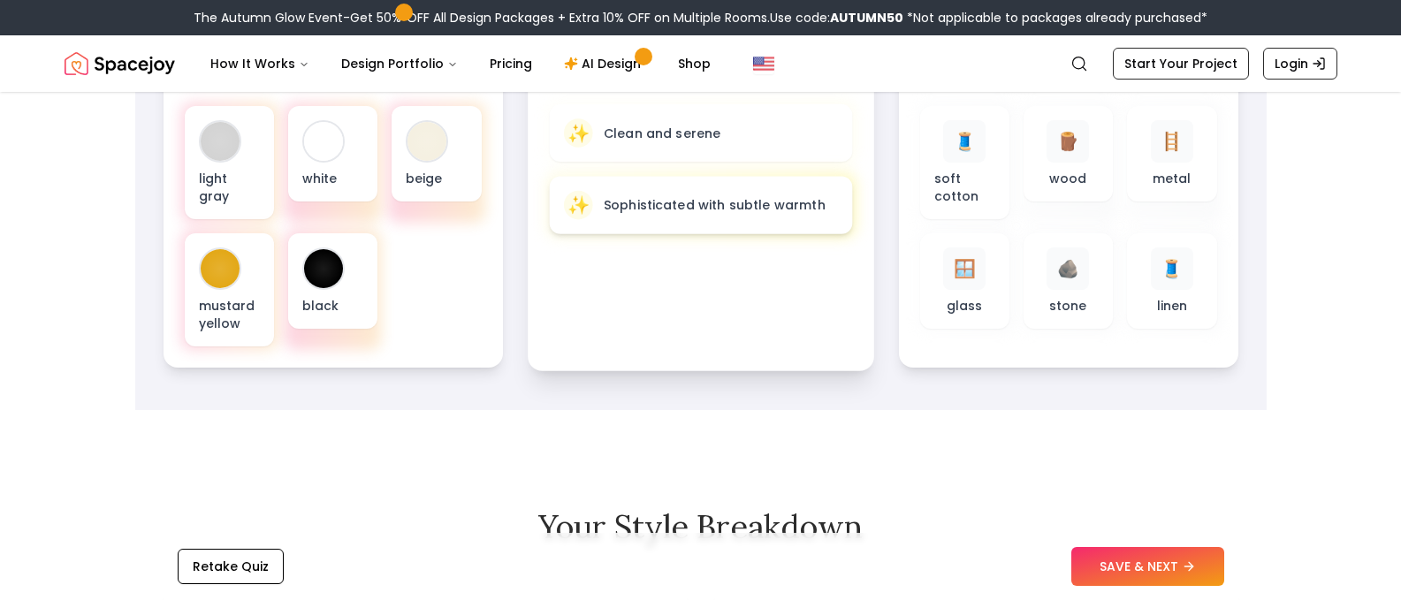
scroll to position [707, 0]
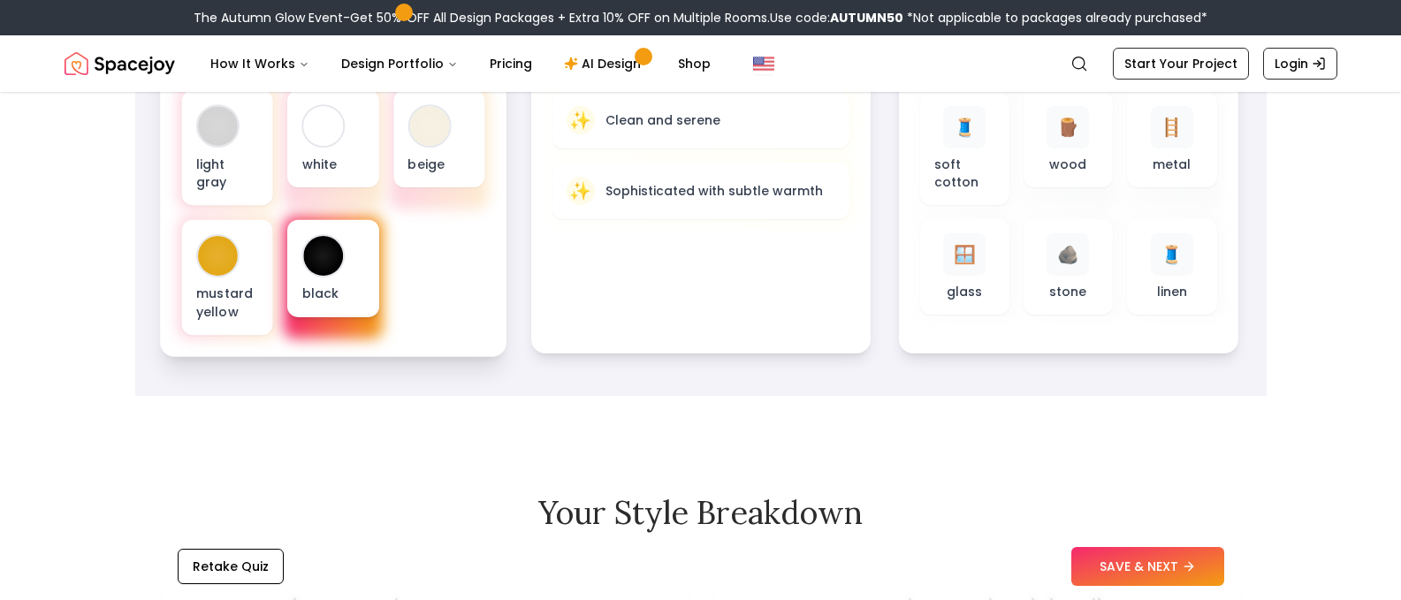
click at [361, 260] on div "black" at bounding box center [332, 268] width 91 height 97
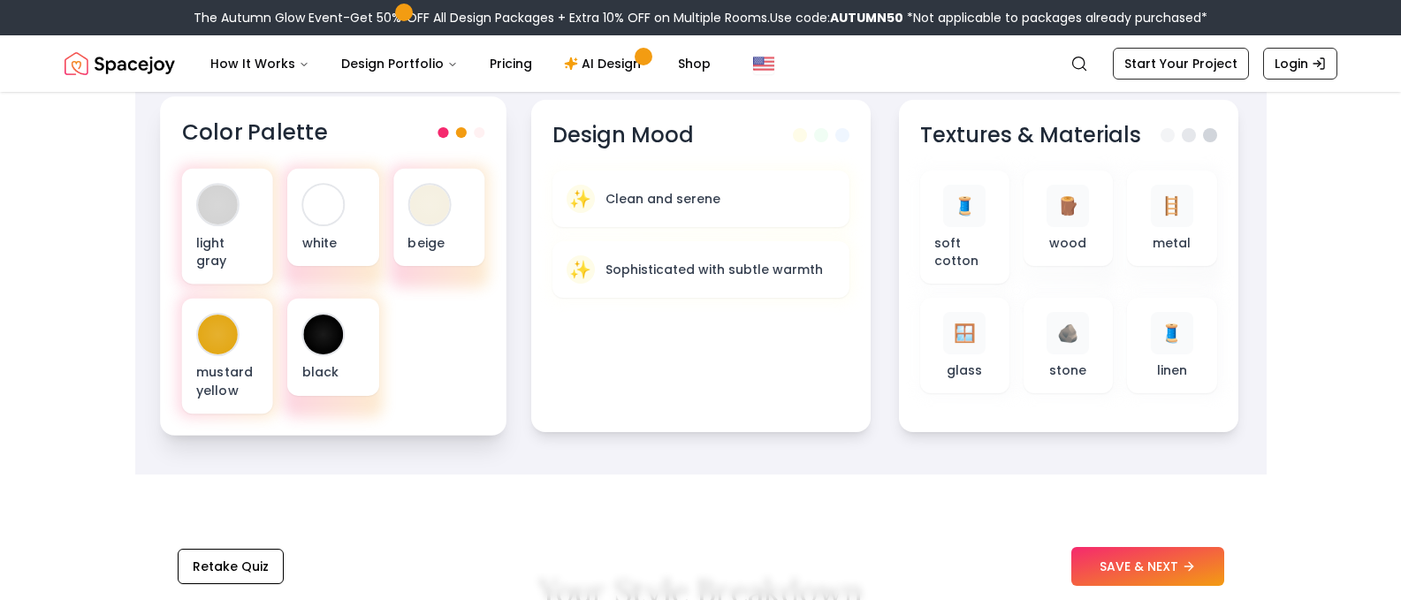
scroll to position [530, 0]
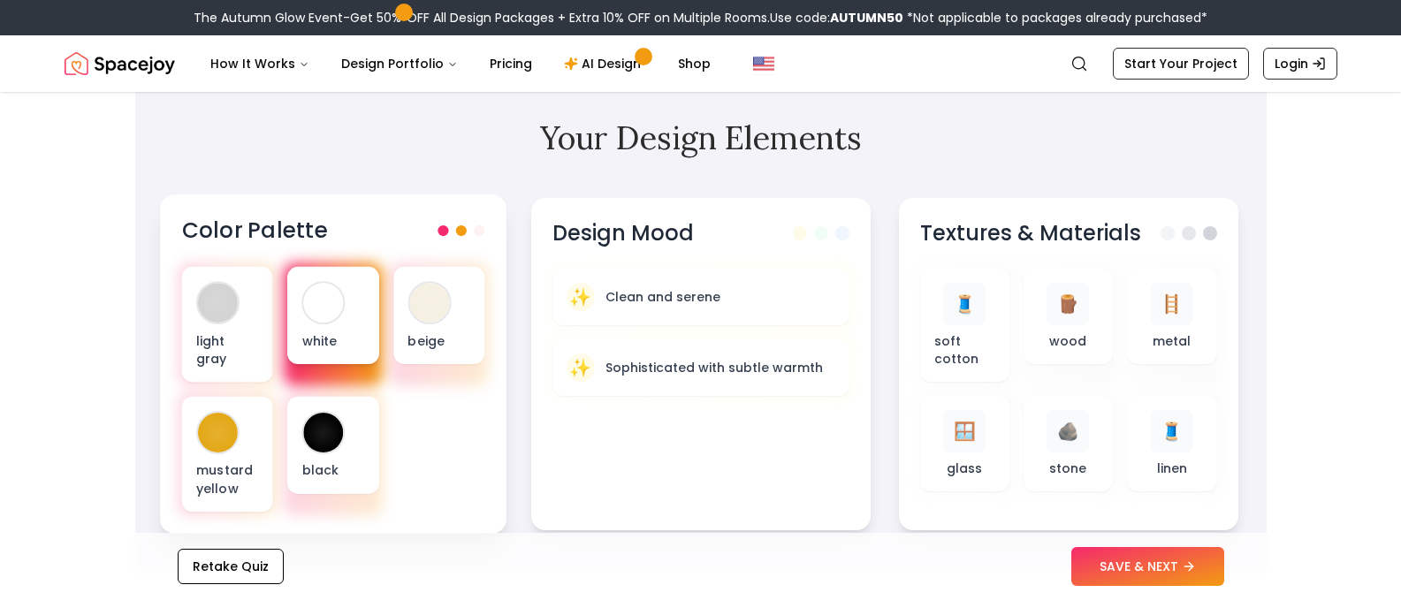
click at [320, 293] on div at bounding box center [323, 303] width 40 height 40
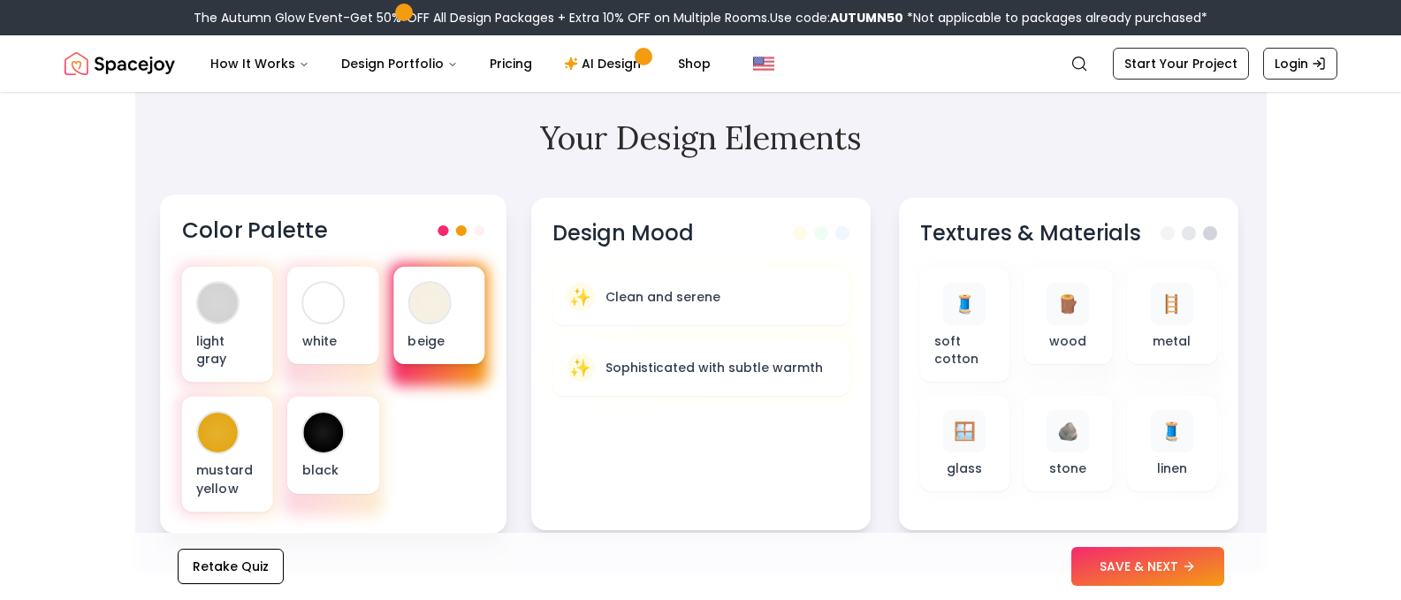
click at [432, 312] on div at bounding box center [429, 303] width 40 height 40
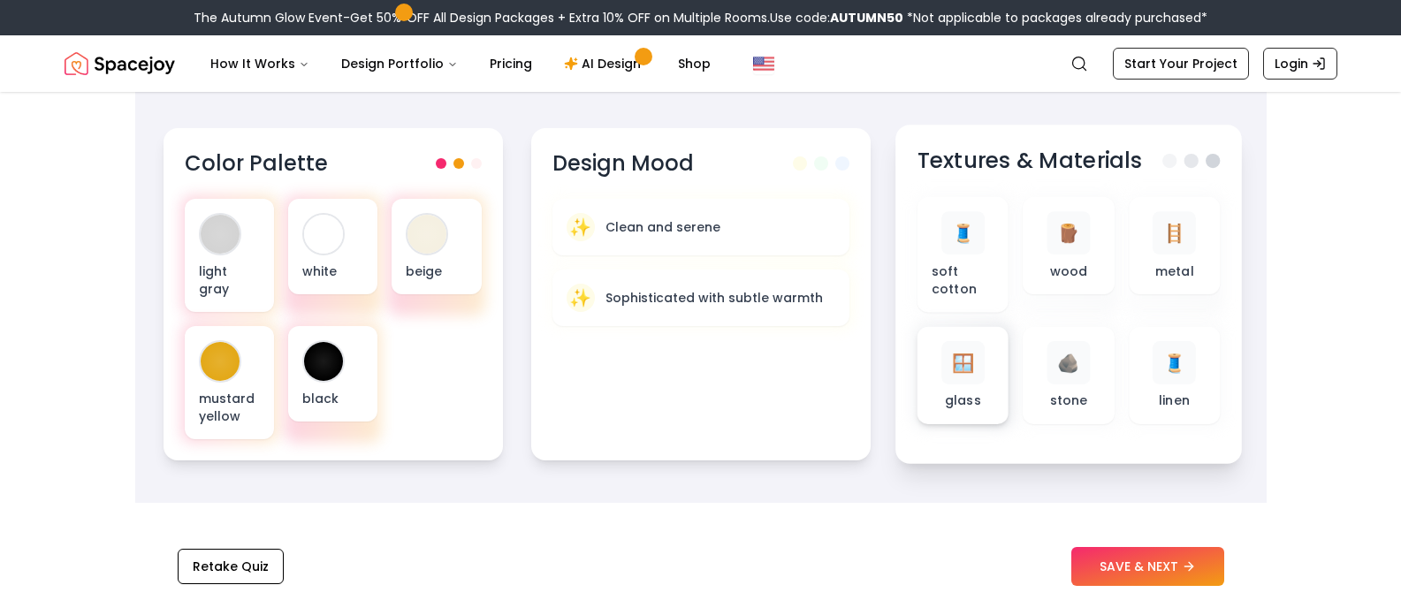
scroll to position [619, 0]
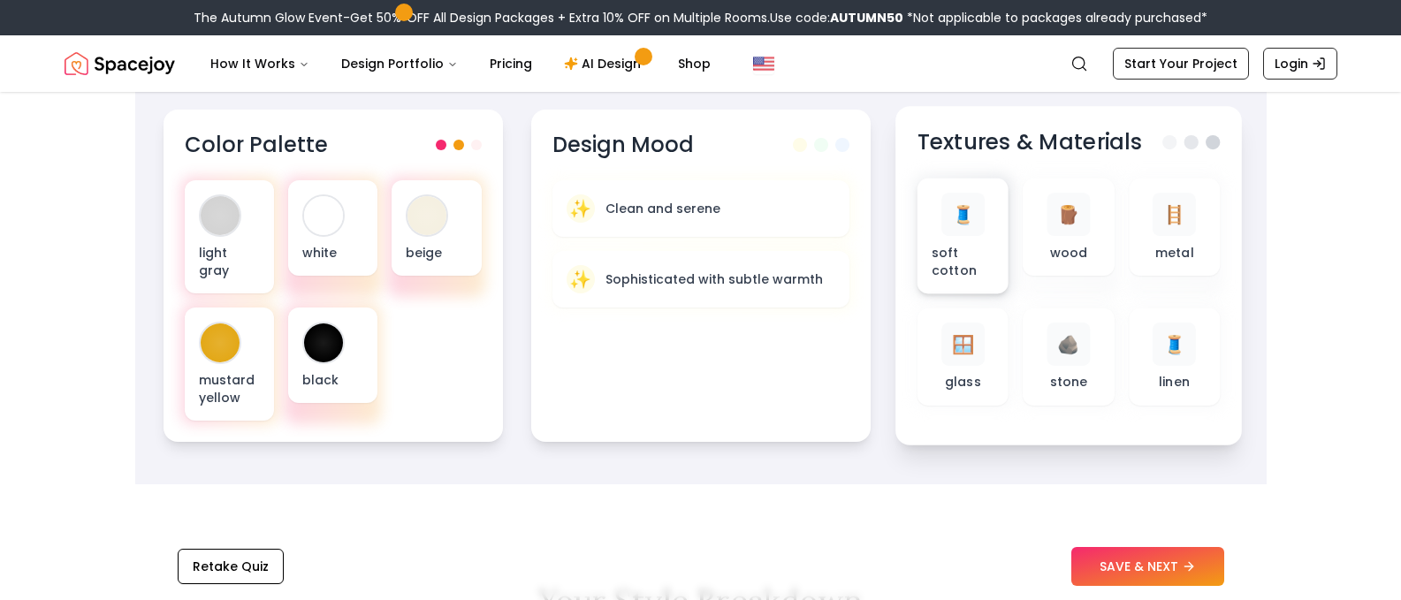
click at [957, 229] on div "🧵" at bounding box center [961, 214] width 43 height 43
click at [1062, 217] on span "🪵" at bounding box center [1068, 214] width 23 height 26
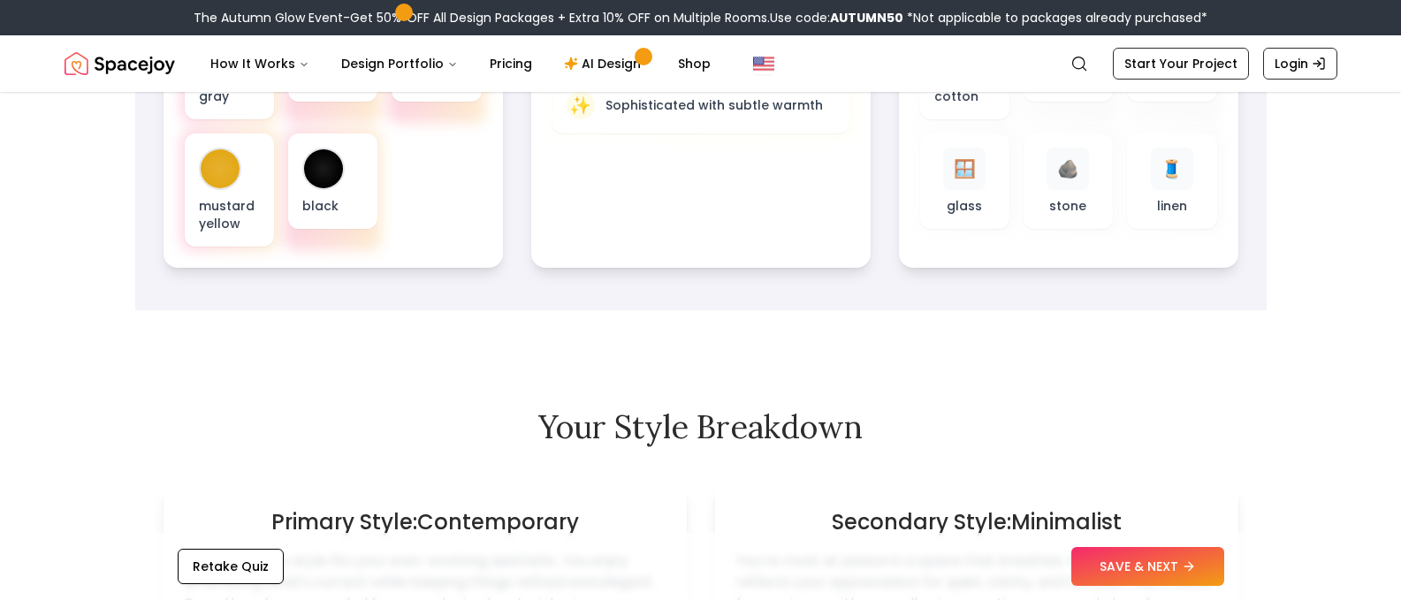
scroll to position [795, 0]
